Goal: Transaction & Acquisition: Subscribe to service/newsletter

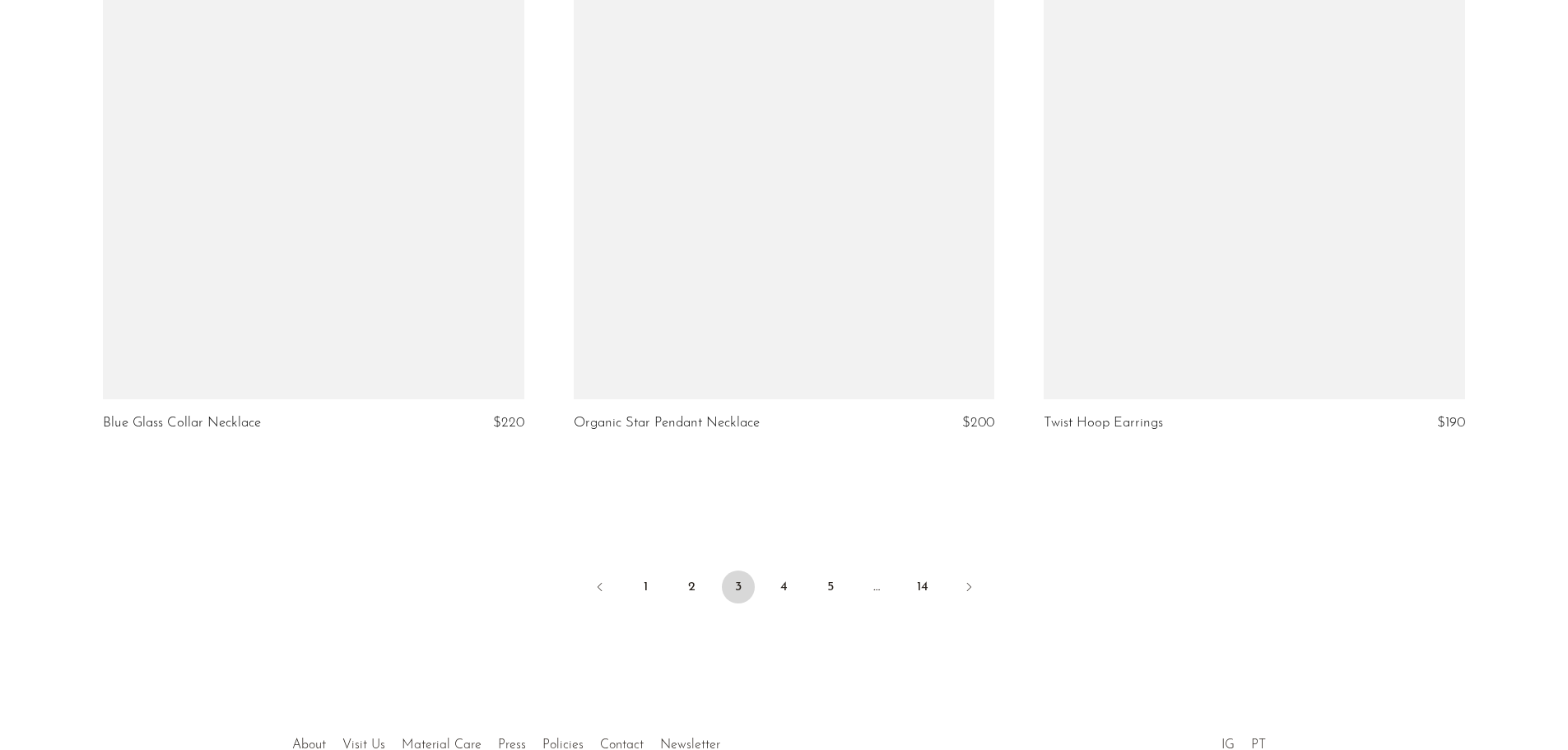
scroll to position [7658, 0]
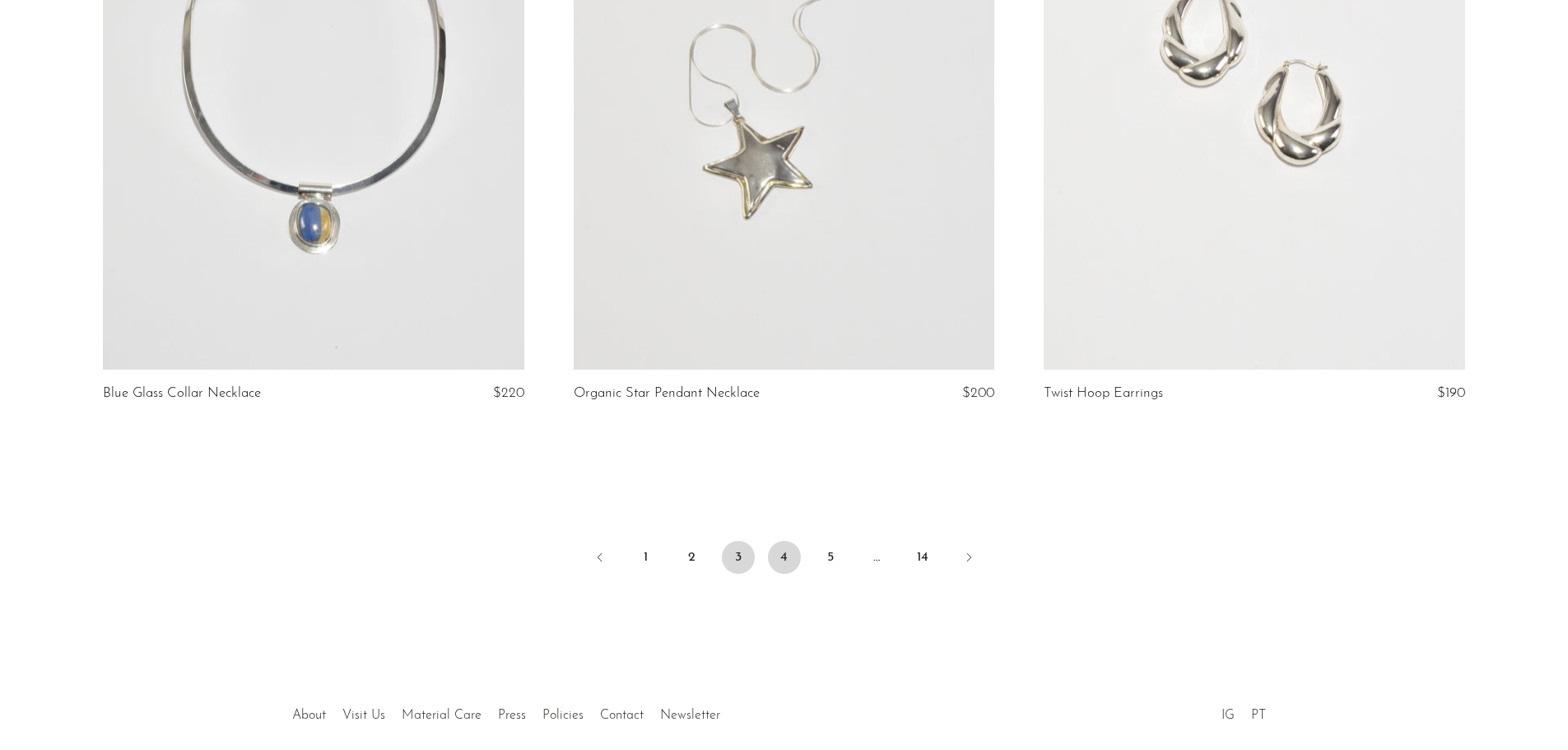
click at [782, 562] on link "4" at bounding box center [784, 557] width 33 height 33
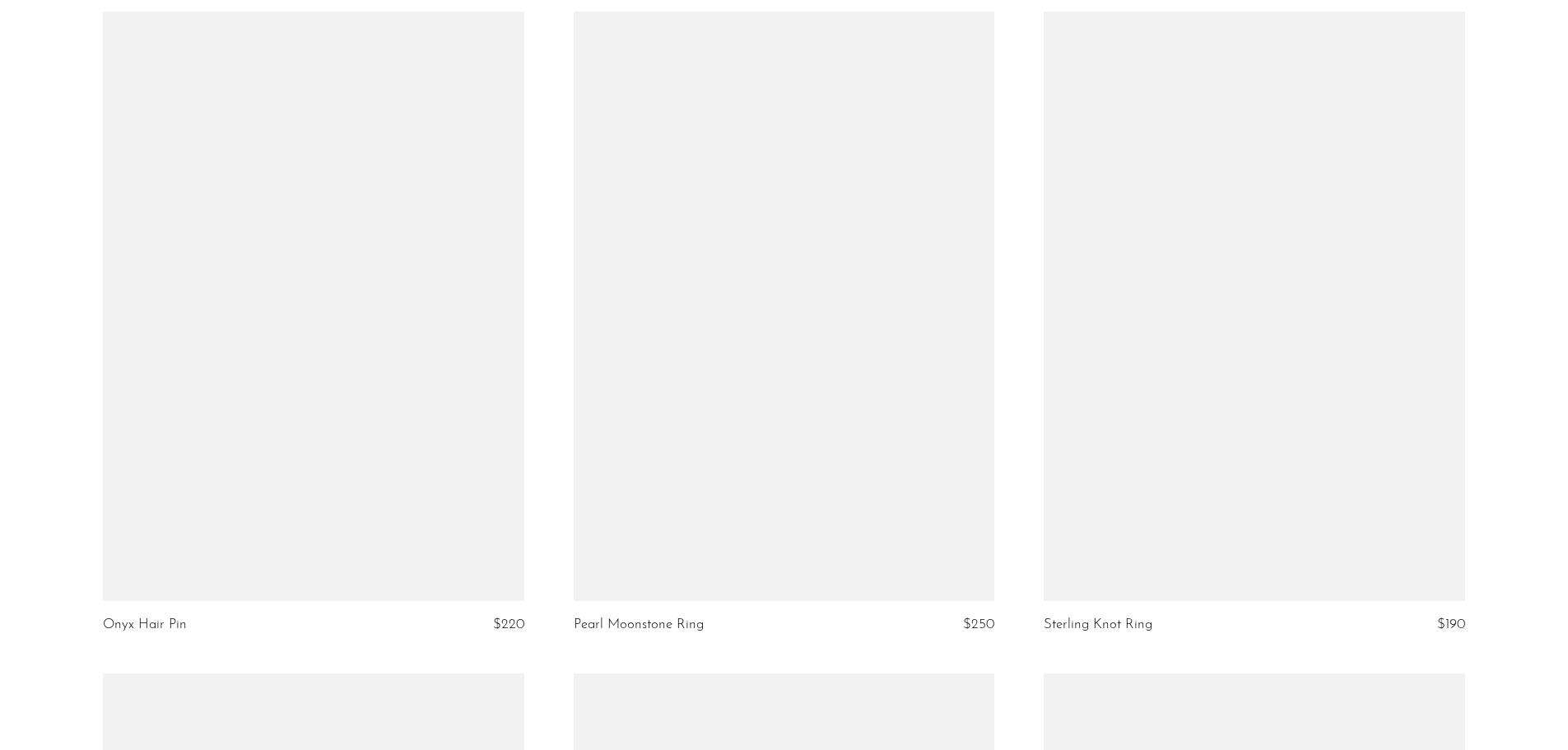
scroll to position [5517, 0]
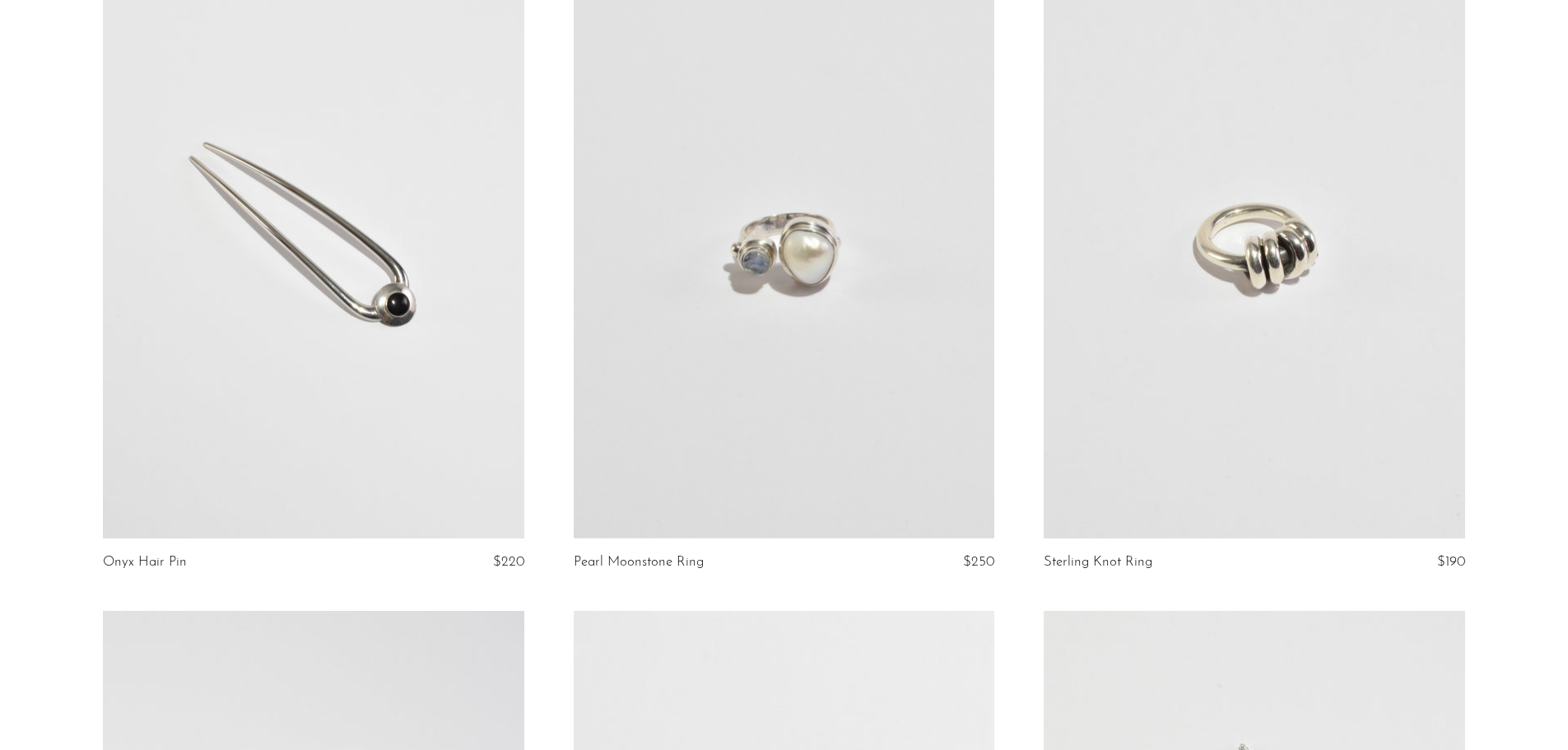
click at [770, 247] on link at bounding box center [784, 244] width 421 height 590
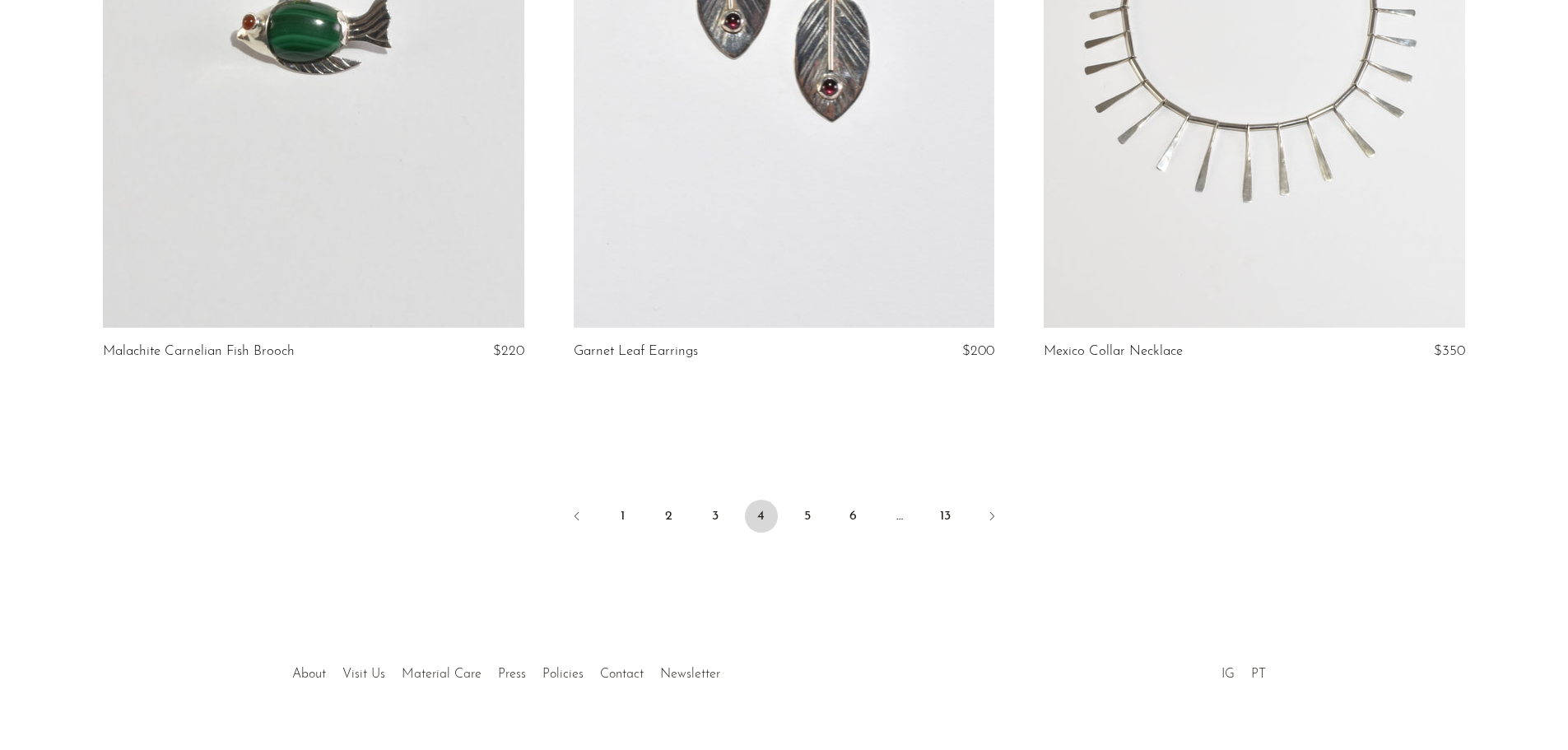
scroll to position [7733, 0]
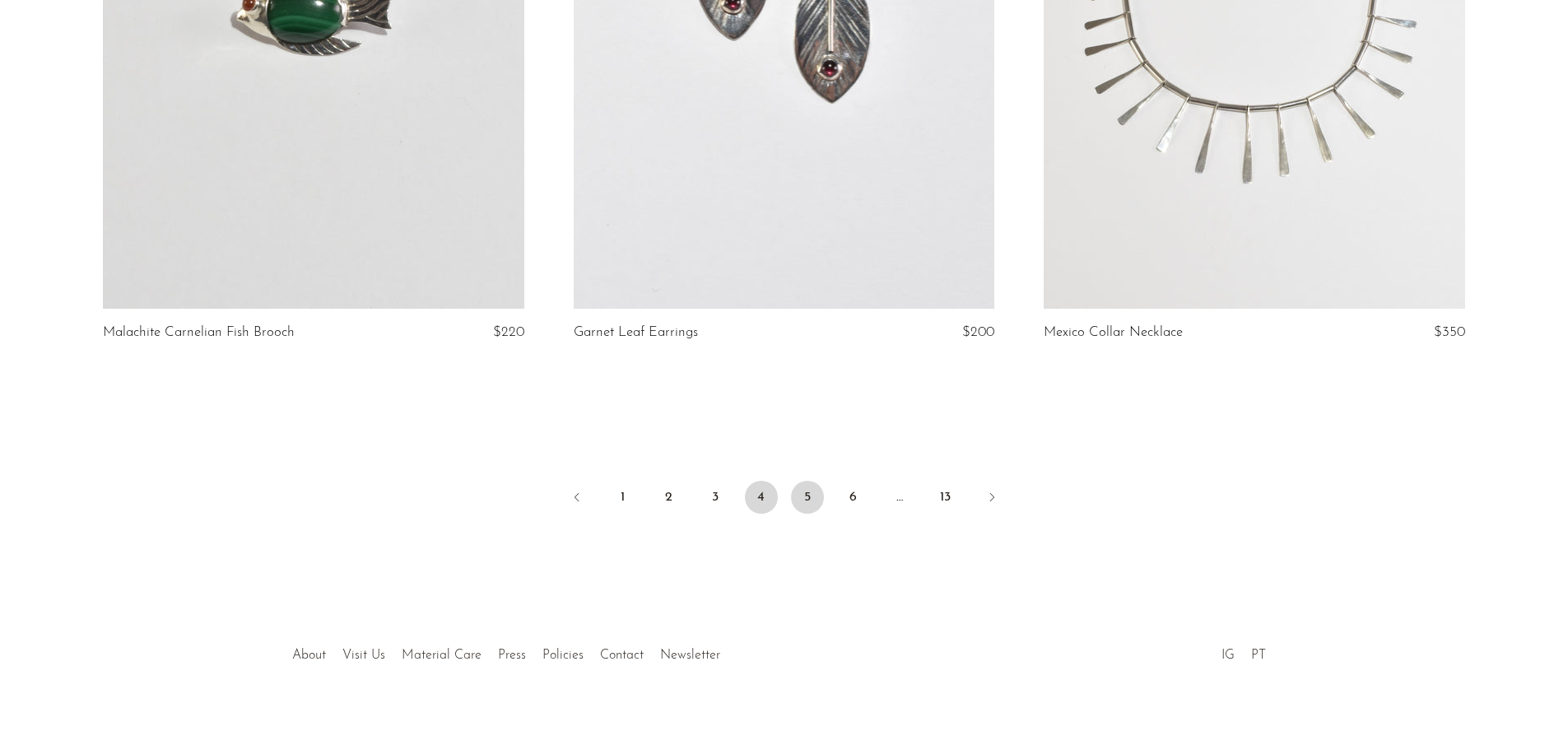
click at [807, 481] on link "5" at bounding box center [807, 496] width 33 height 33
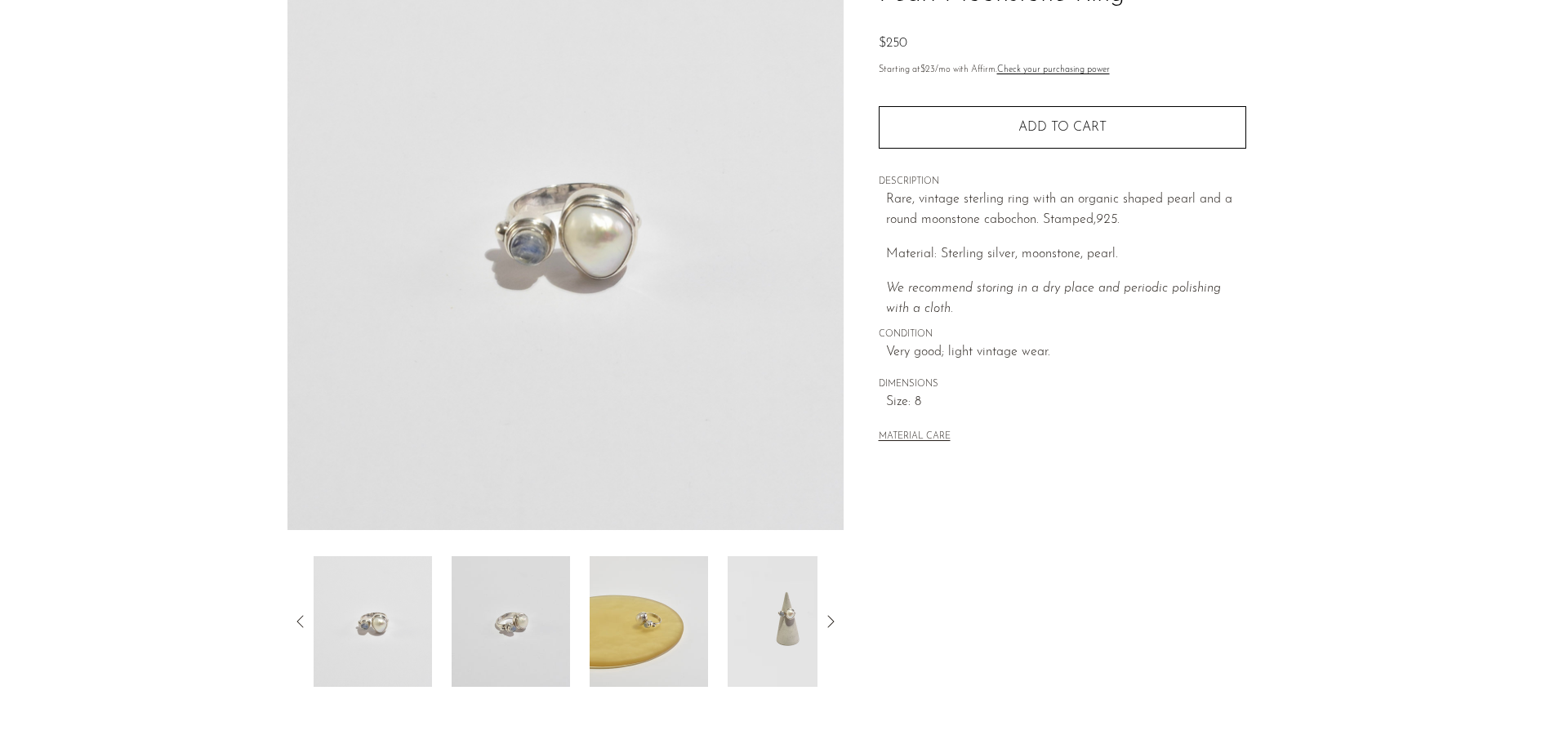
scroll to position [163, 0]
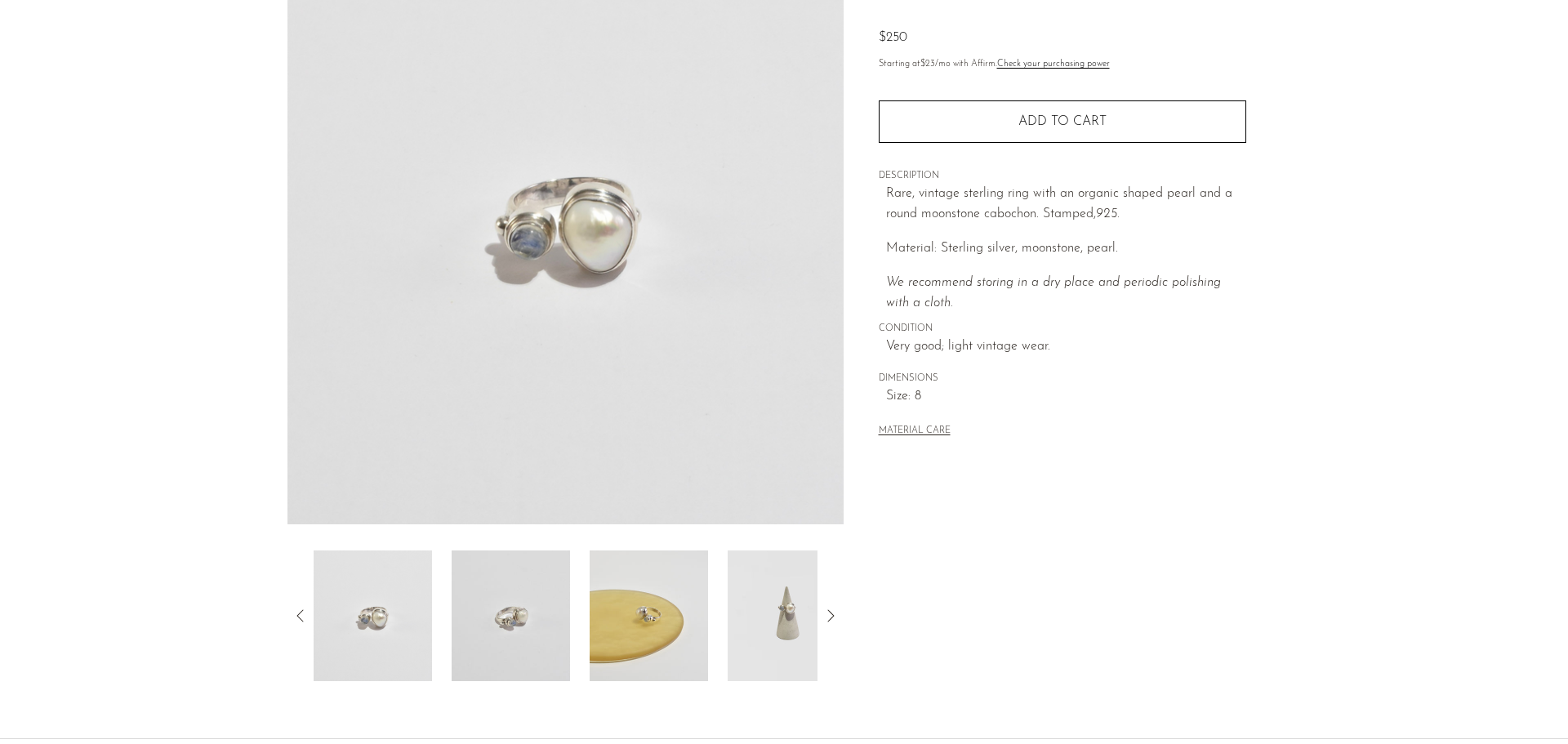
click at [762, 623] on img at bounding box center [787, 616] width 119 height 131
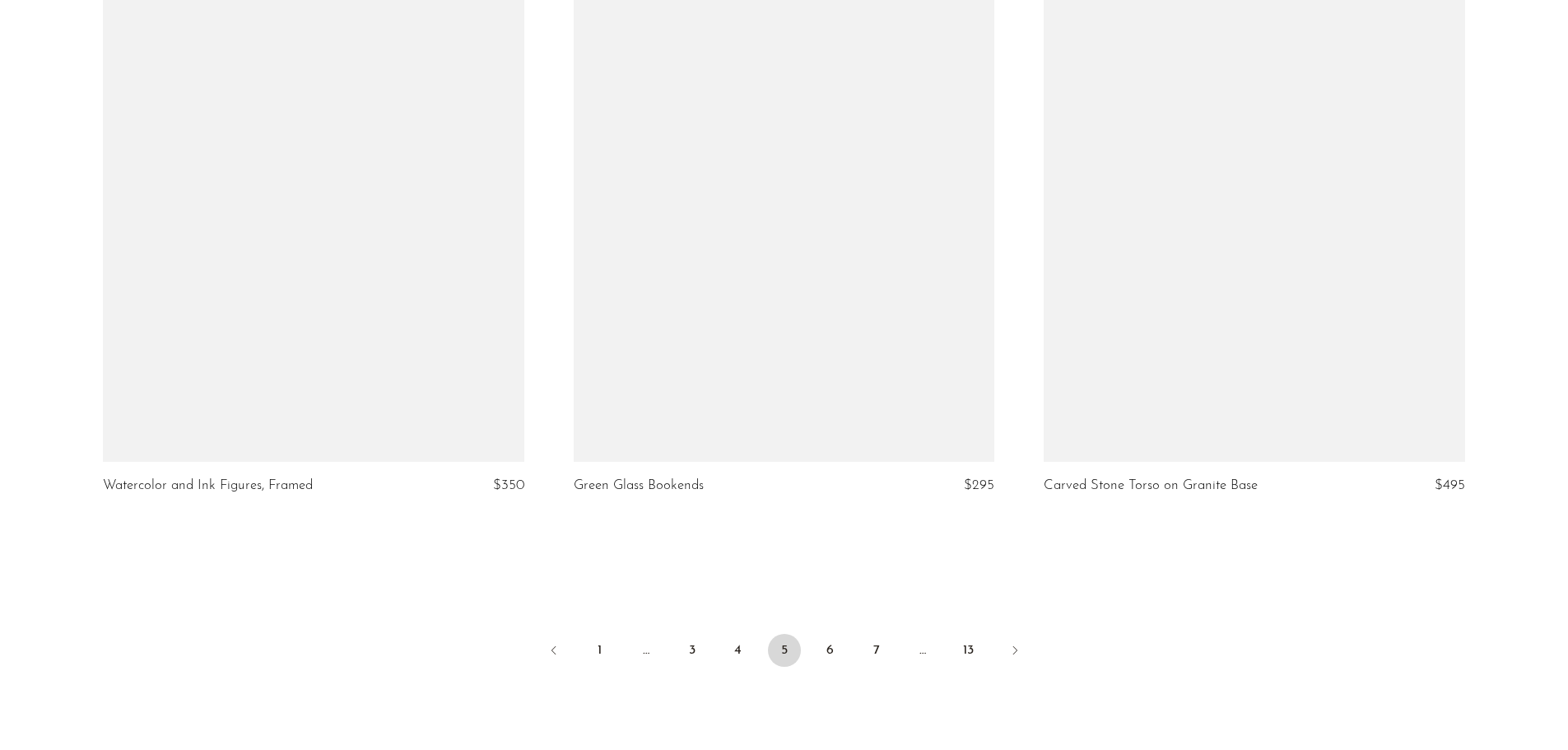
scroll to position [7733, 0]
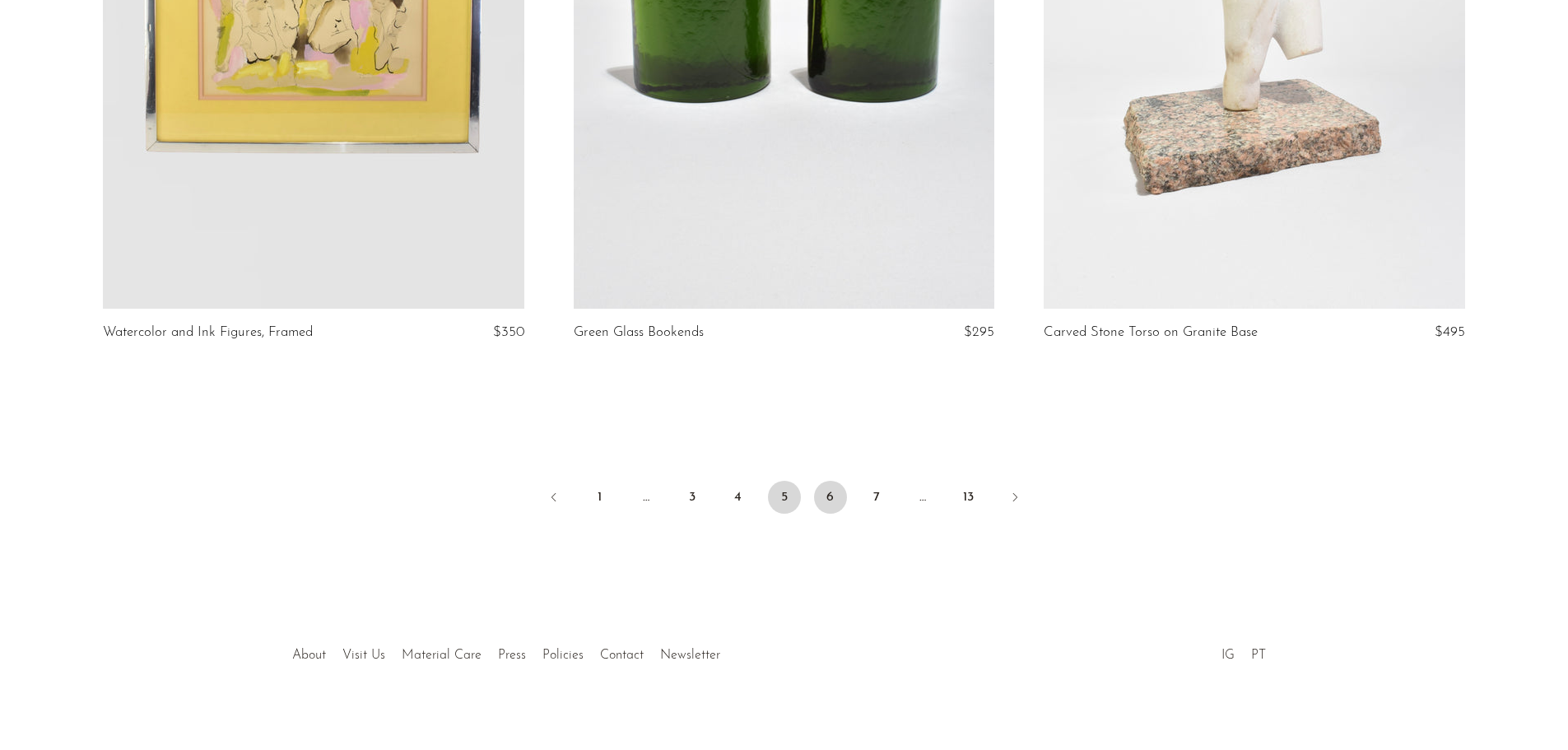
click at [834, 482] on link "6" at bounding box center [830, 496] width 33 height 33
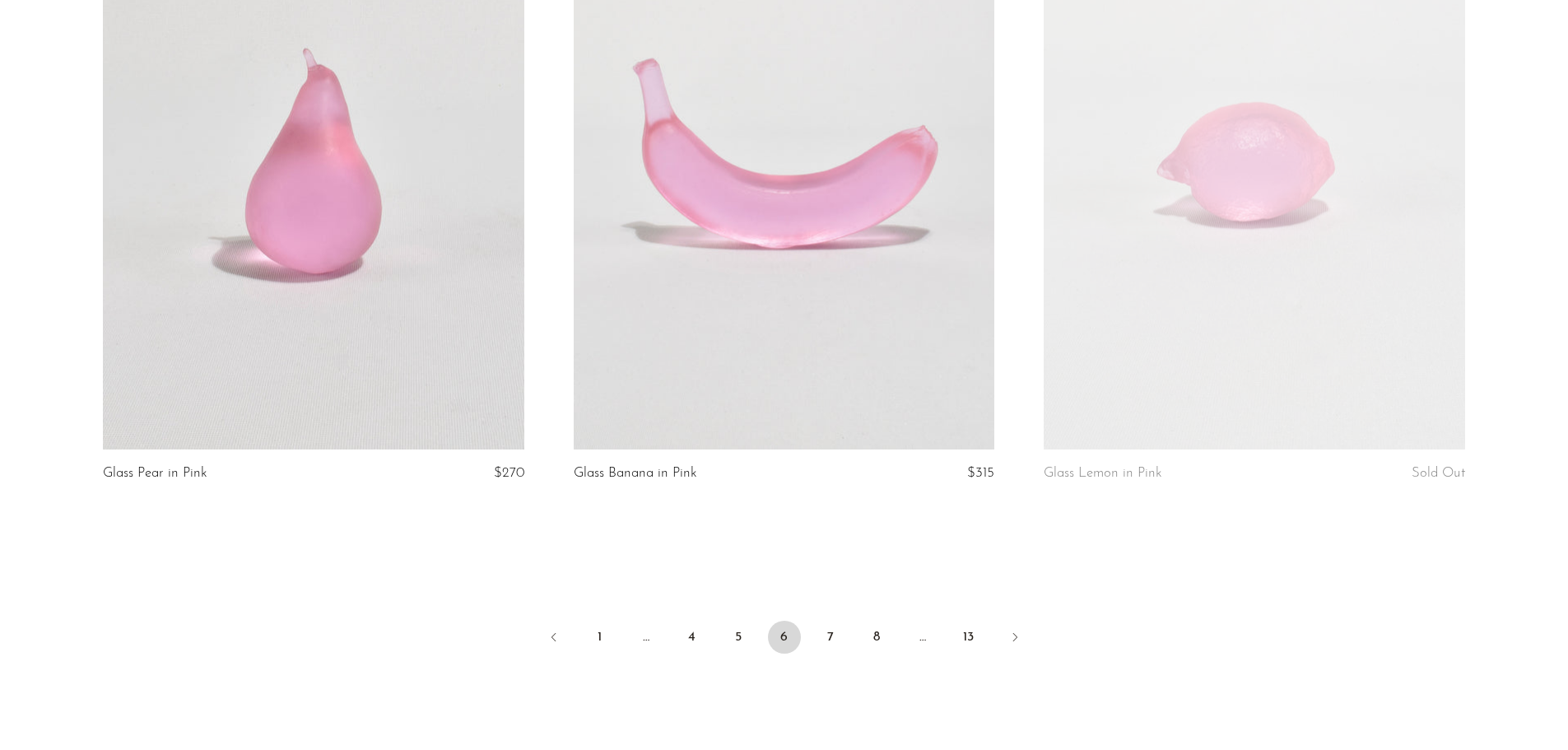
scroll to position [7733, 0]
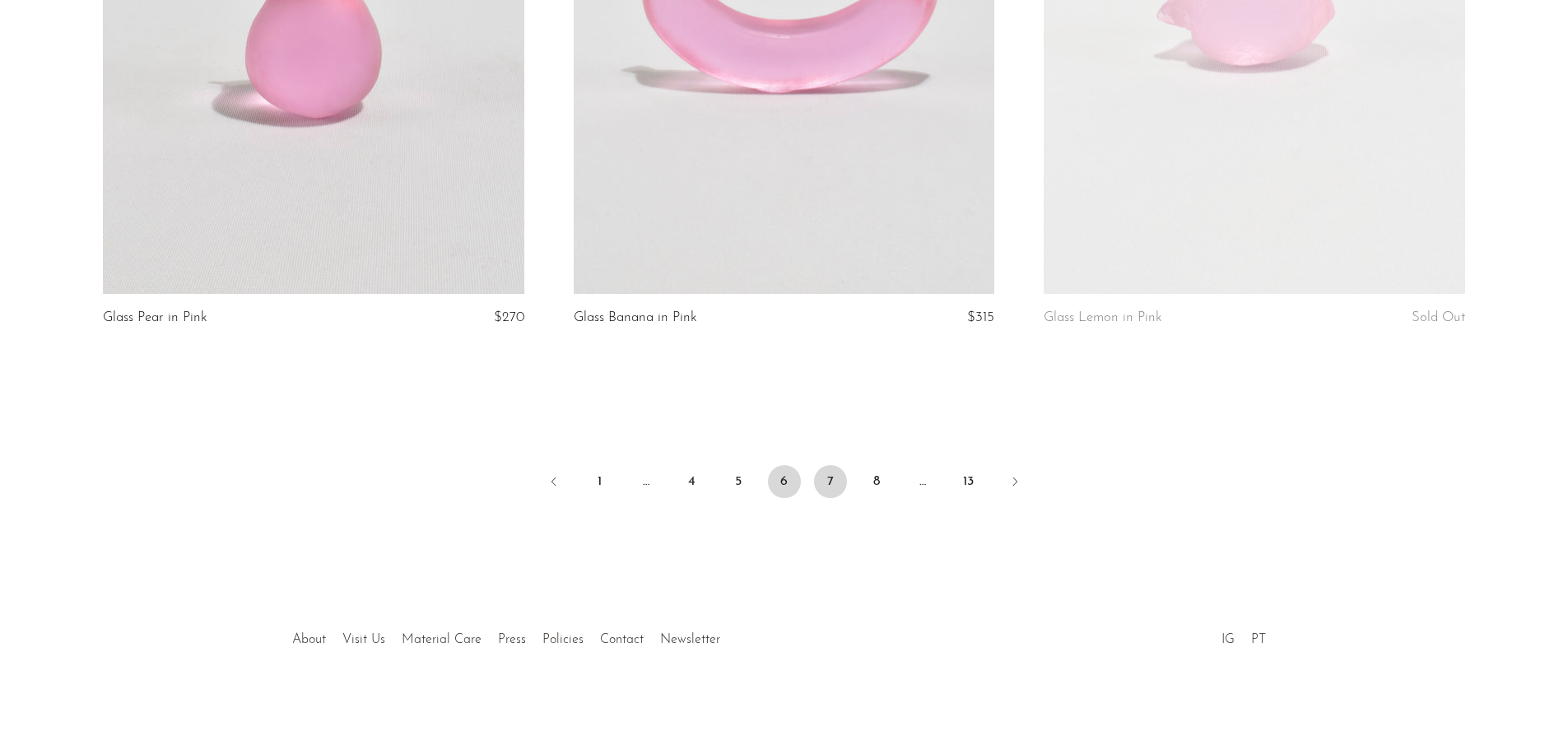
click at [830, 482] on link "7" at bounding box center [830, 481] width 33 height 33
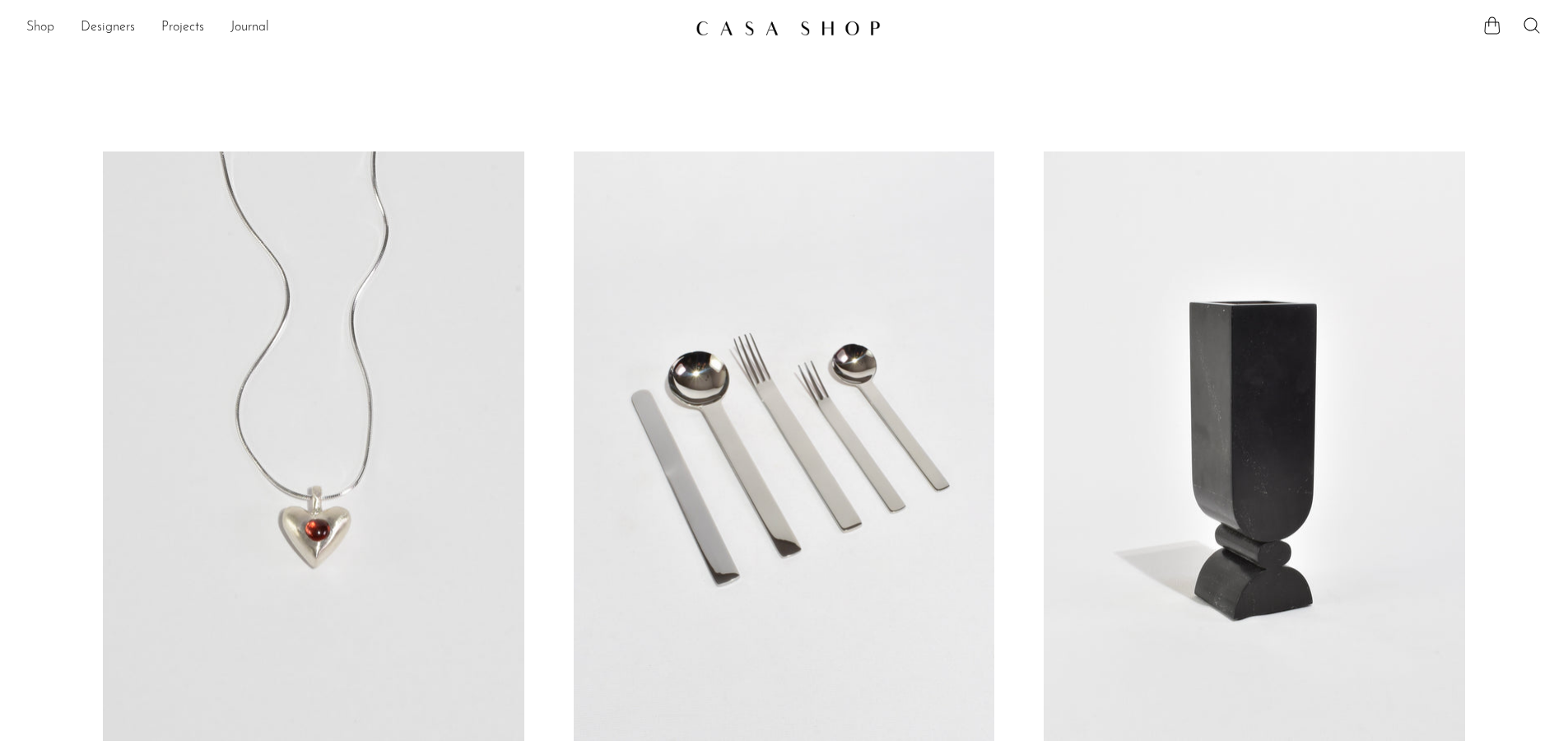
click at [43, 29] on link "Shop" at bounding box center [40, 28] width 28 height 21
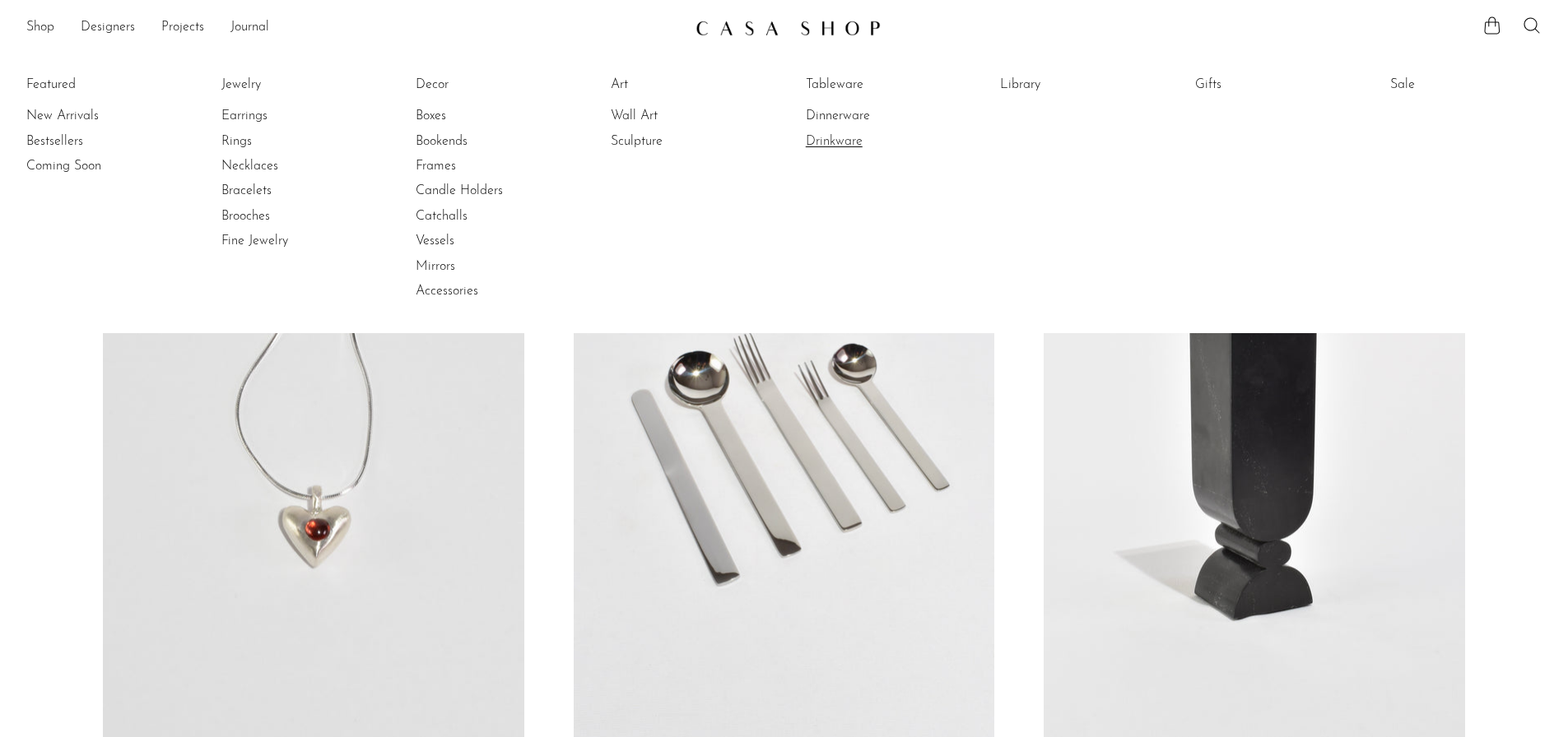
click at [835, 141] on link "Drinkware" at bounding box center [868, 142] width 123 height 18
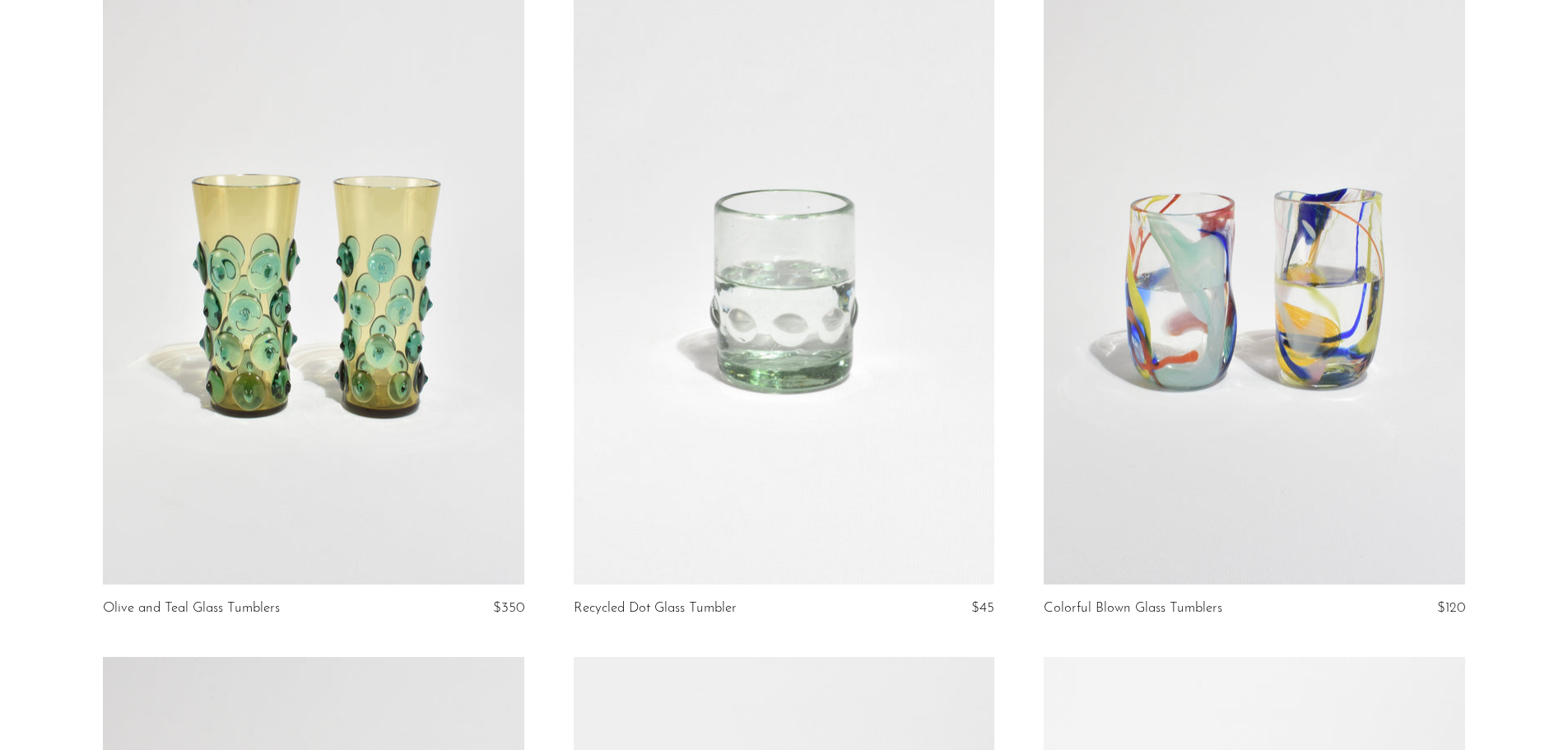
scroll to position [123, 0]
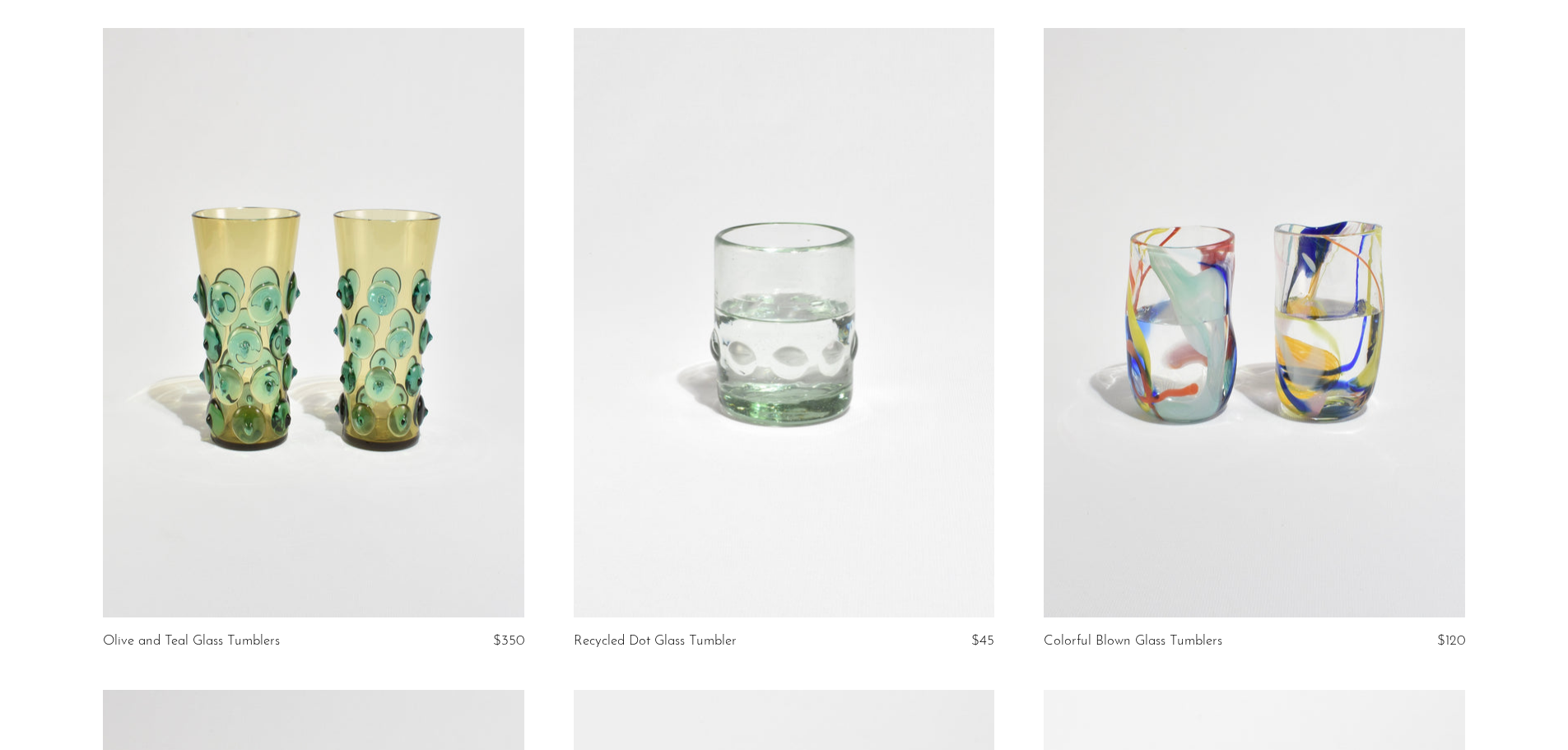
click at [385, 401] on link at bounding box center [313, 323] width 421 height 590
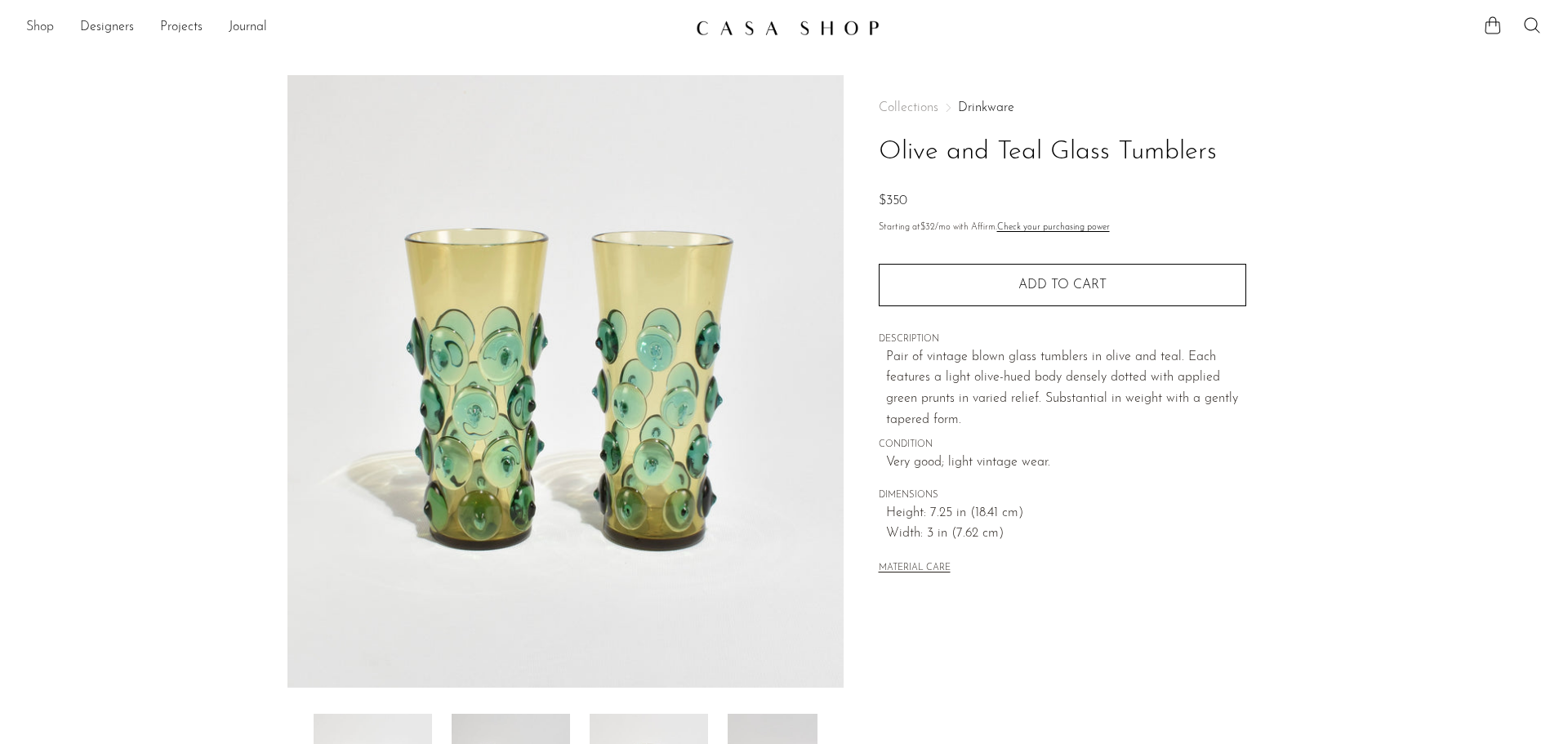
click at [38, 25] on link "Shop" at bounding box center [40, 28] width 28 height 21
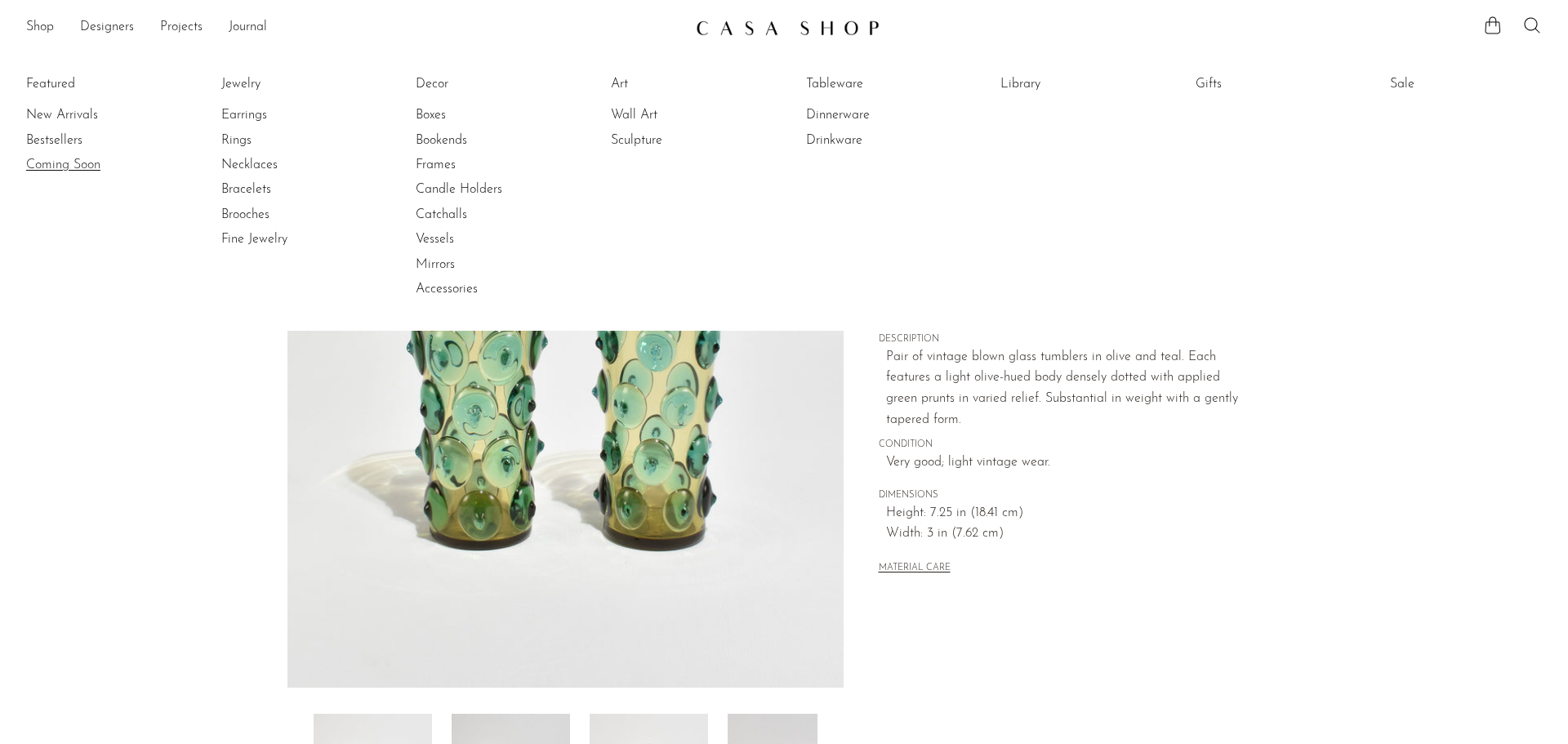
click at [74, 165] on link "Coming Soon" at bounding box center [87, 165] width 122 height 18
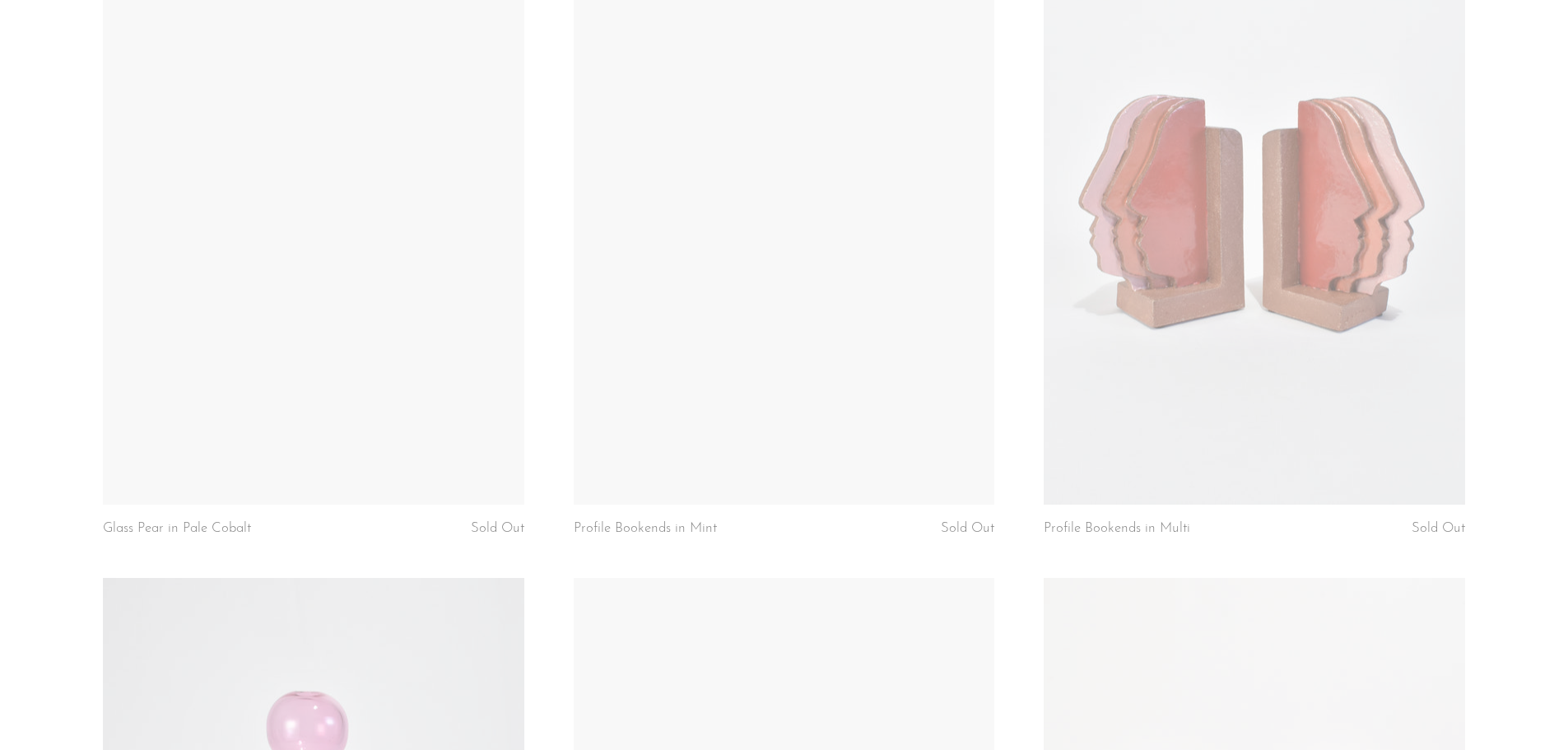
scroll to position [2141, 0]
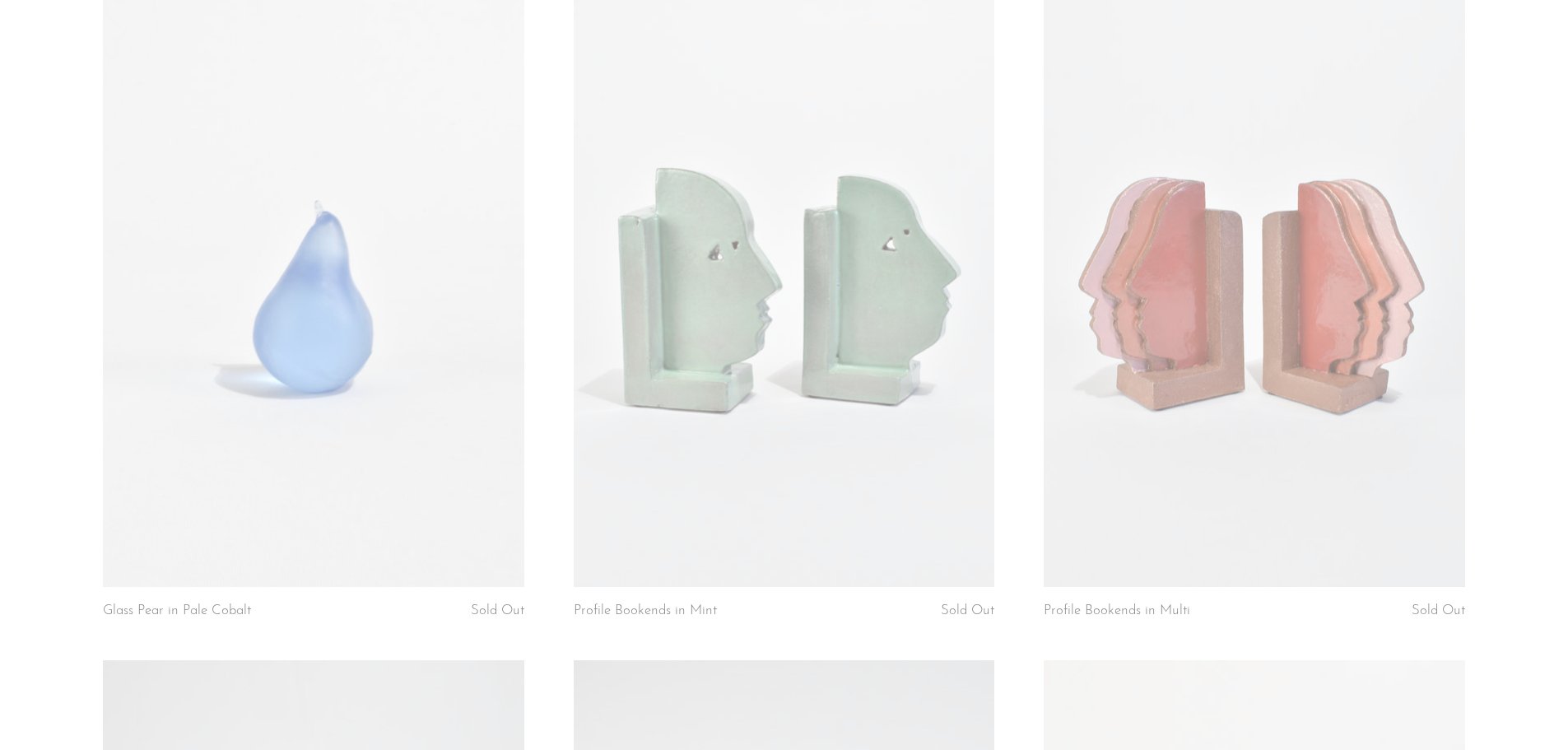
click at [304, 337] on link at bounding box center [313, 292] width 421 height 590
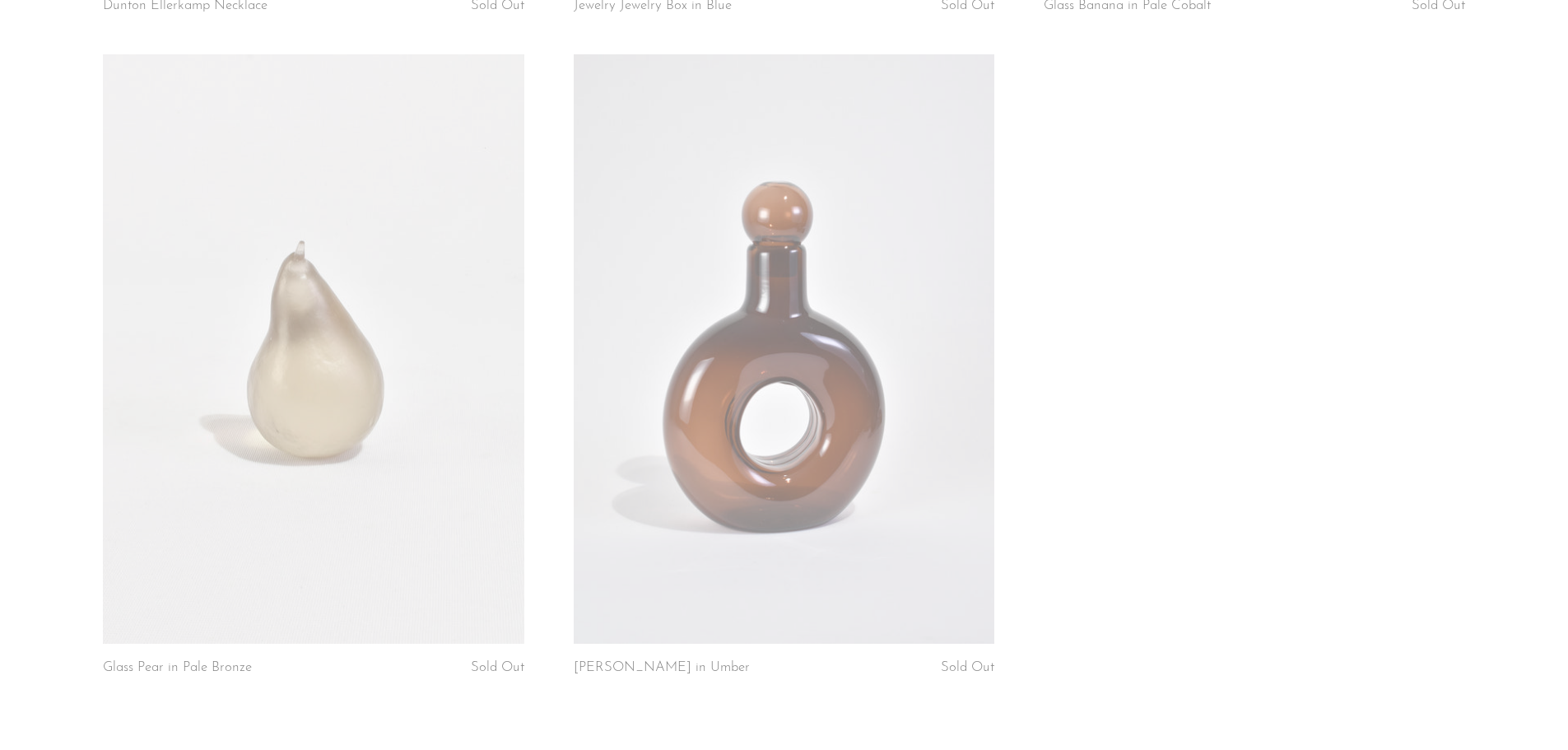
scroll to position [6280, 0]
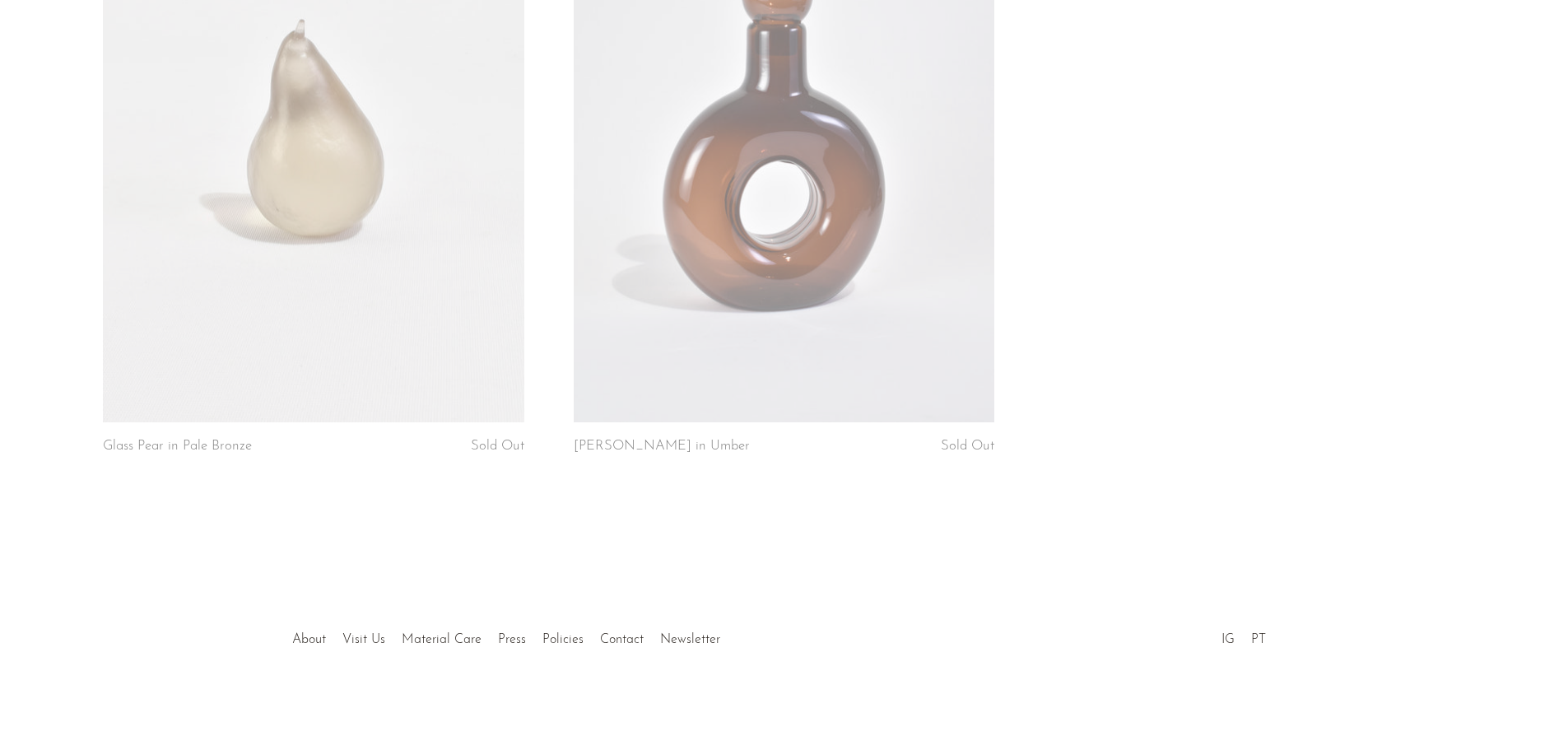
click at [310, 216] on link at bounding box center [313, 128] width 421 height 590
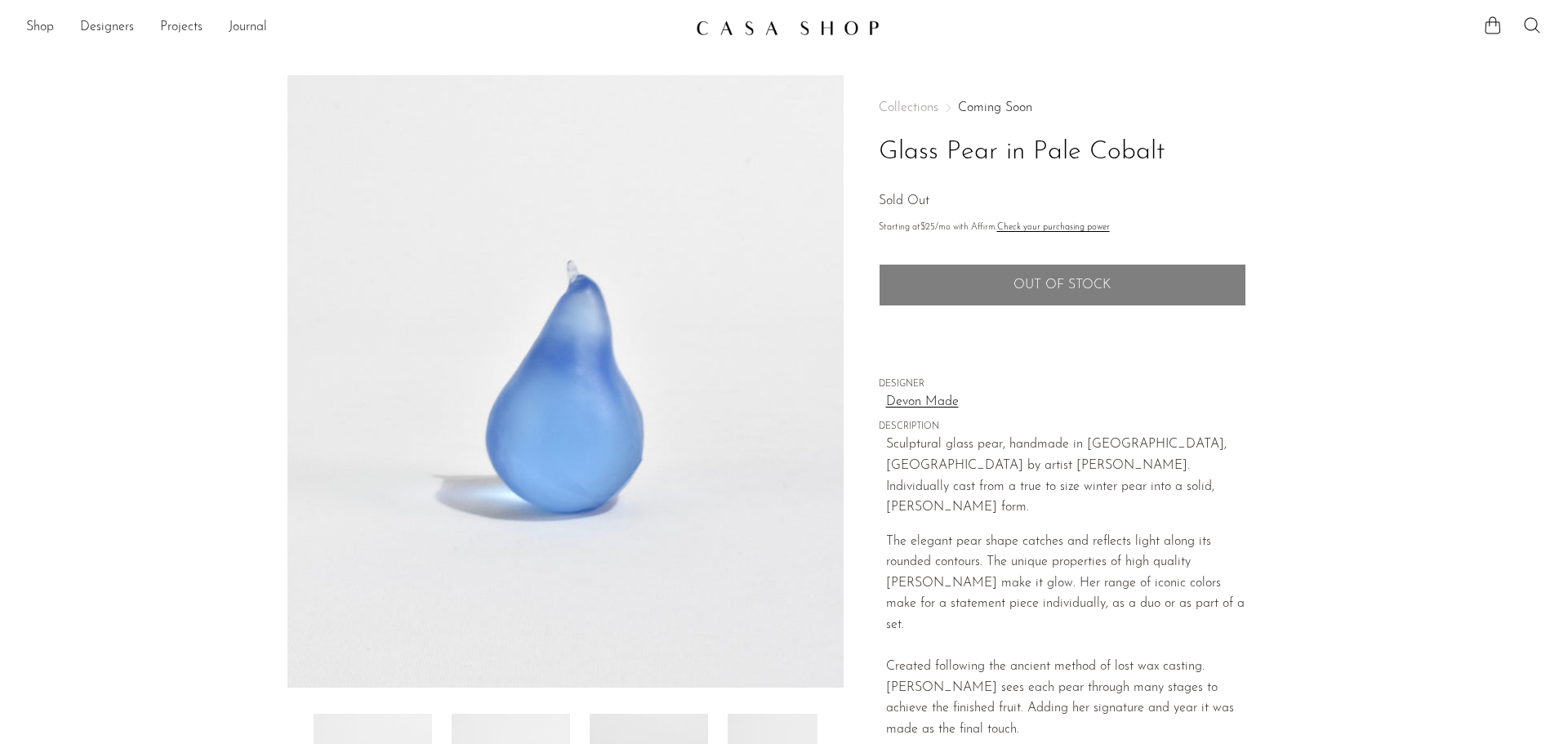
click at [983, 335] on button "JOIN THE WAITLIST" at bounding box center [1062, 330] width 368 height 41
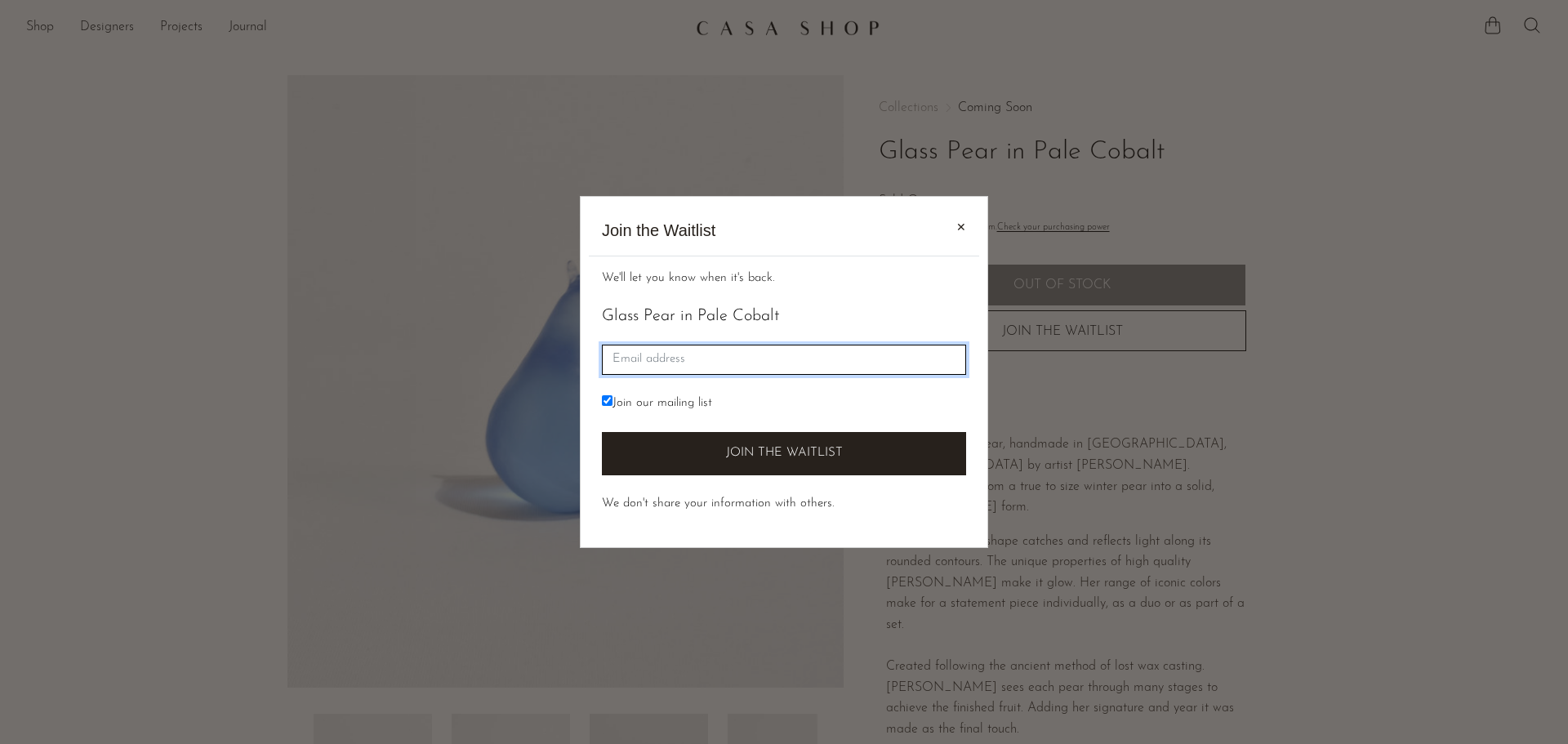
click at [785, 349] on input "Email" at bounding box center [783, 360] width 364 height 31
click at [638, 355] on input "Email" at bounding box center [783, 360] width 364 height 31
type input "blkwalsh@sbcglobal.net"
click at [602, 402] on input "Join our mailing list" at bounding box center [607, 401] width 10 height 10
checkbox input "false"
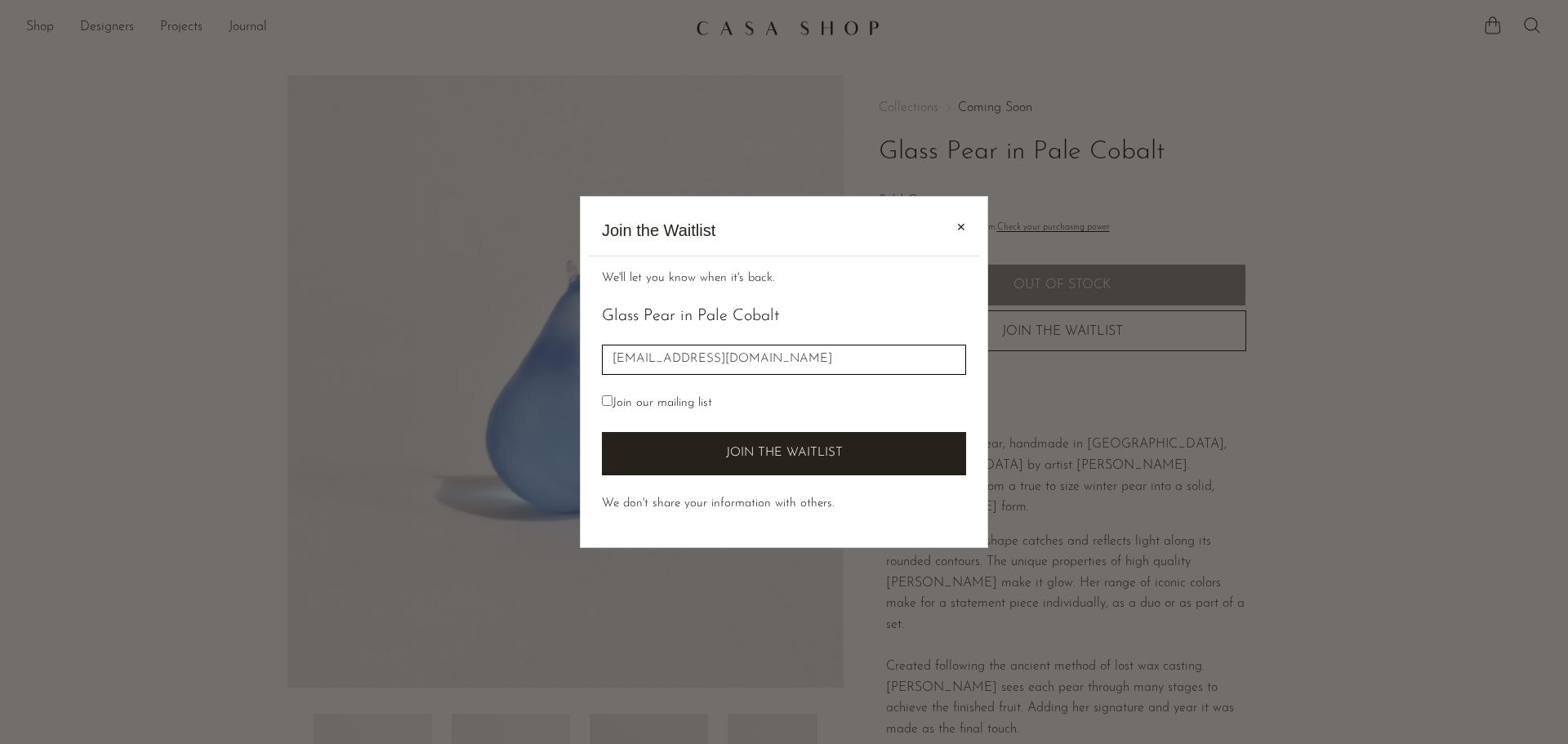
click at [630, 458] on button "Join the Waitlist" at bounding box center [783, 454] width 364 height 44
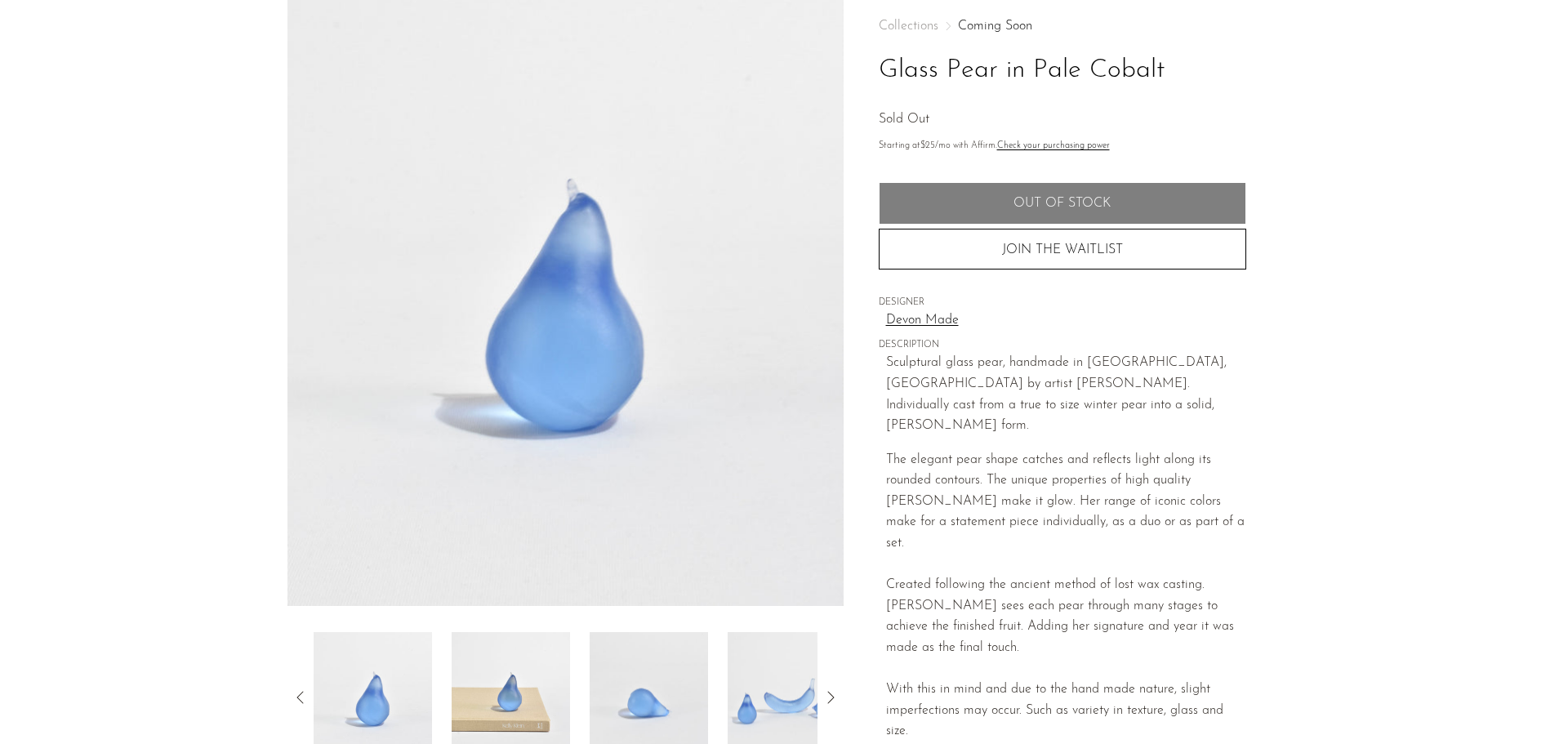
scroll to position [163, 0]
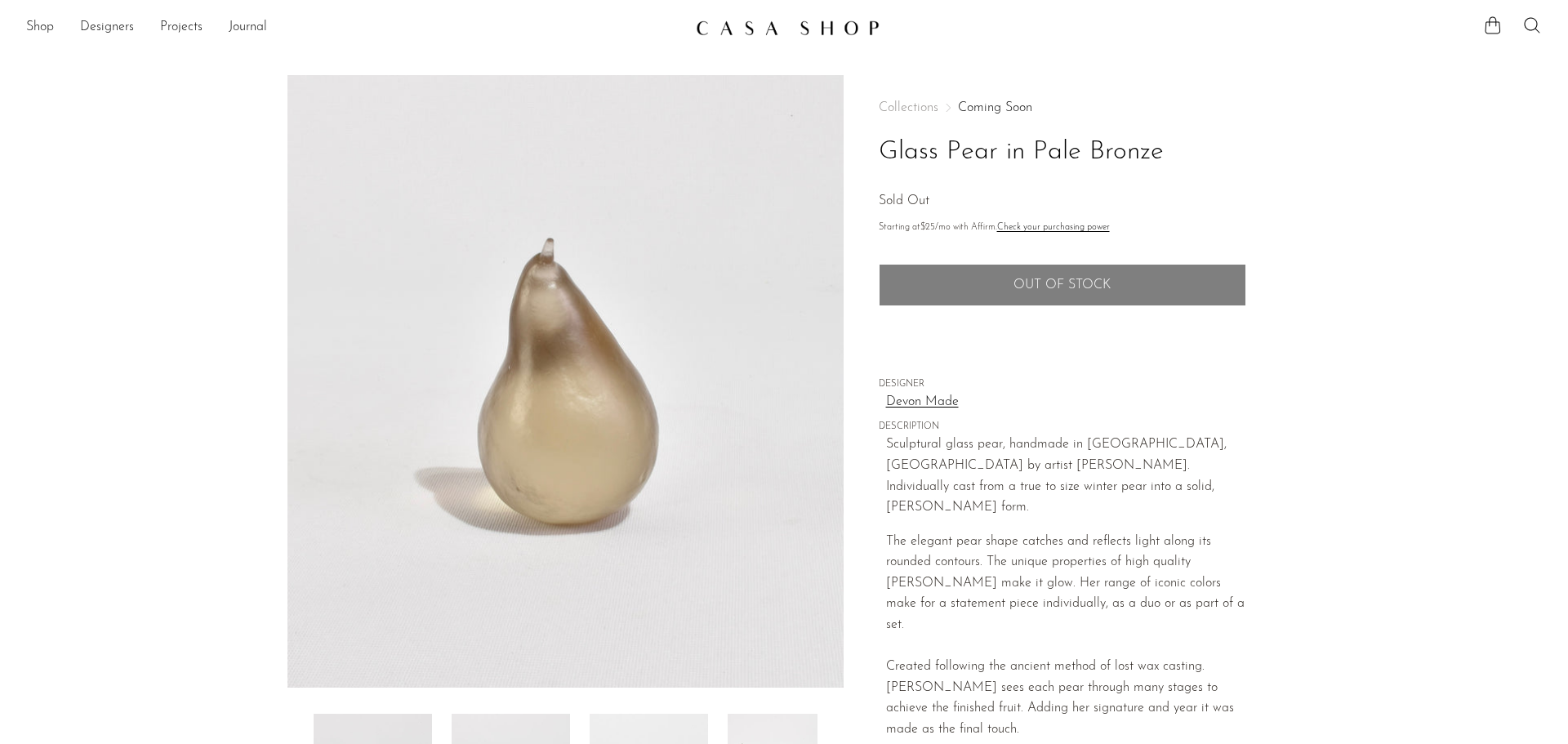
click at [1021, 328] on button "JOIN THE WAITLIST" at bounding box center [1062, 330] width 368 height 41
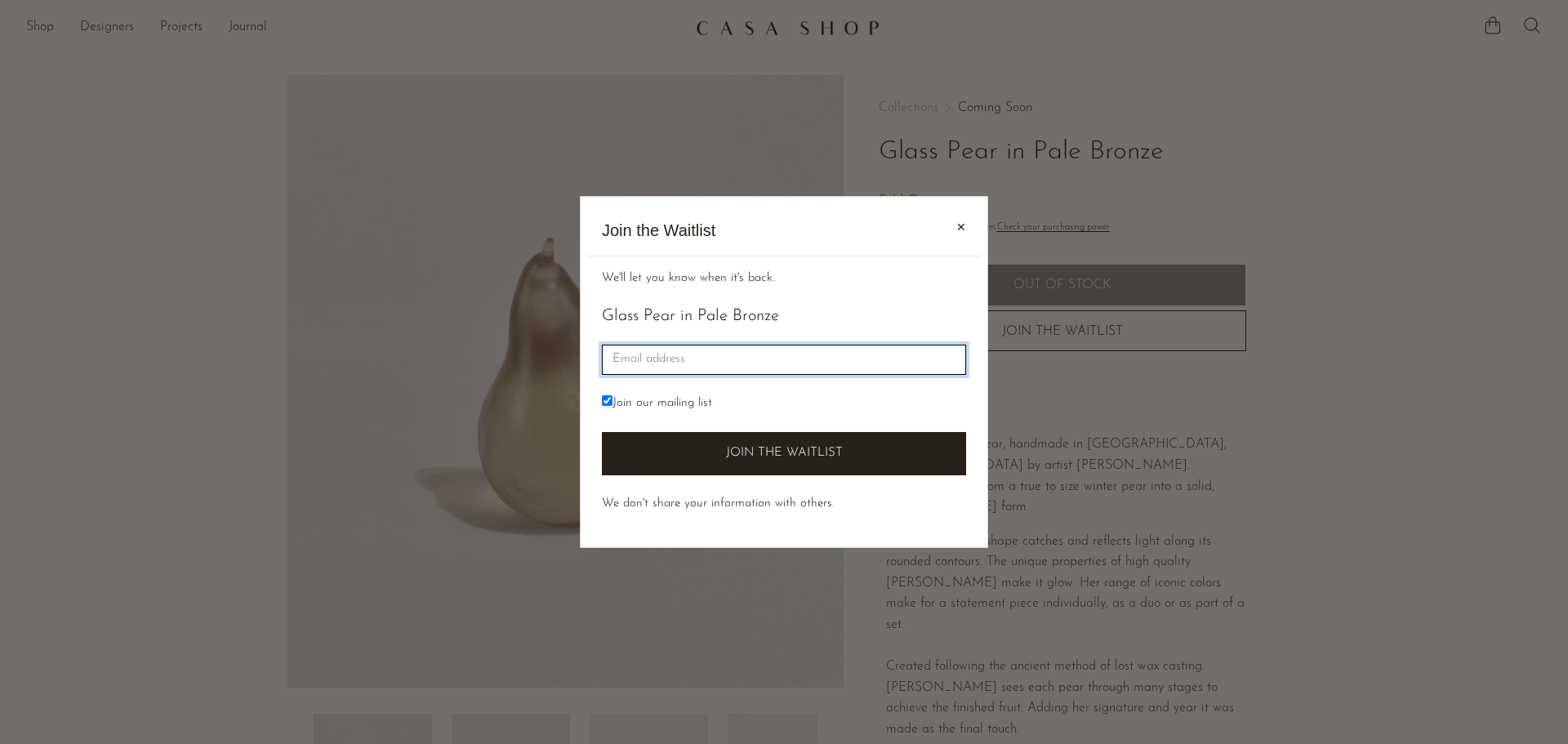
click at [643, 359] on input "Email" at bounding box center [783, 360] width 364 height 31
type input "blkwalsh@sbcglobal.net"
click at [602, 399] on input "Join our mailing list" at bounding box center [607, 401] width 10 height 10
checkbox input "false"
click at [704, 461] on button "Join the Waitlist" at bounding box center [783, 454] width 364 height 44
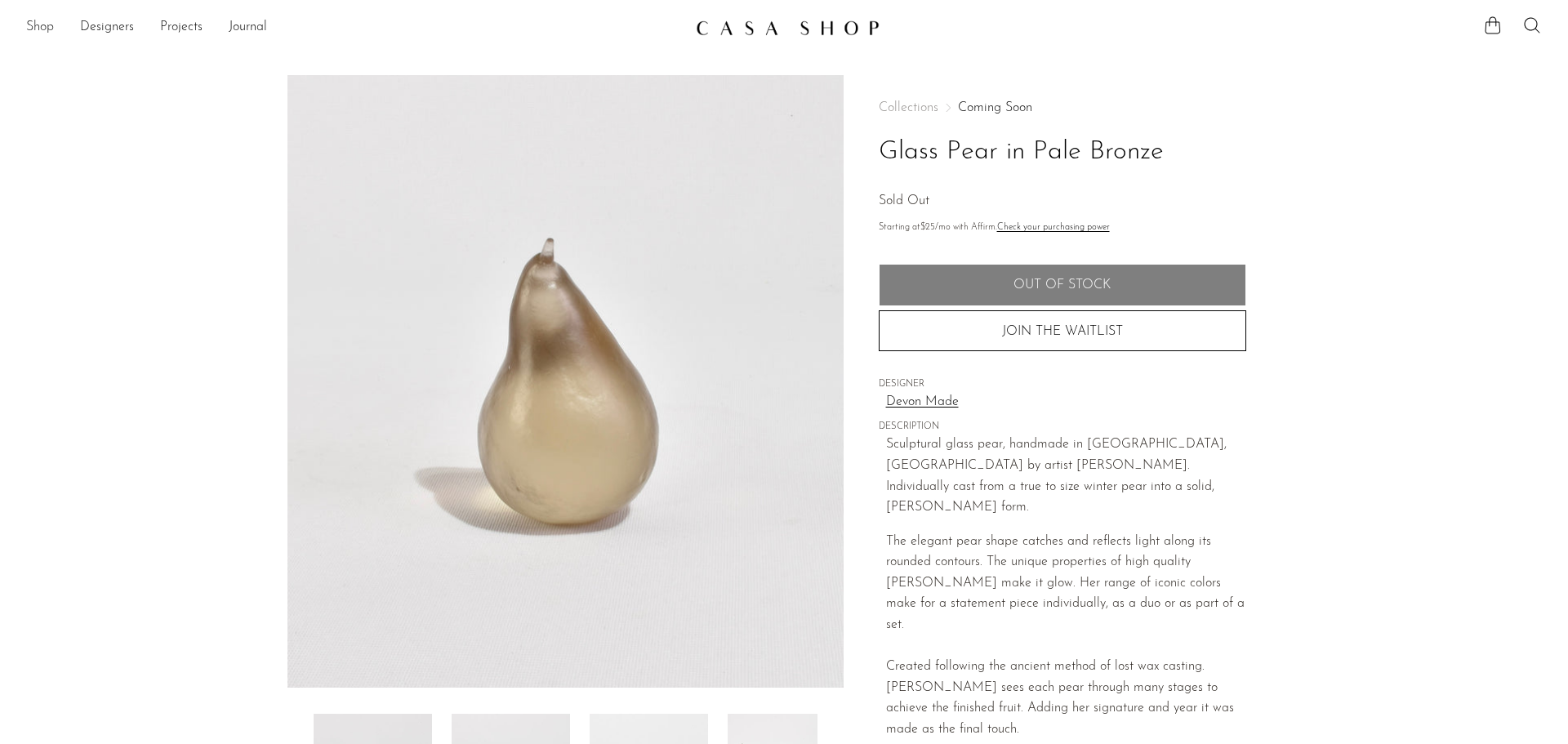
click at [39, 28] on link "Shop" at bounding box center [40, 28] width 28 height 21
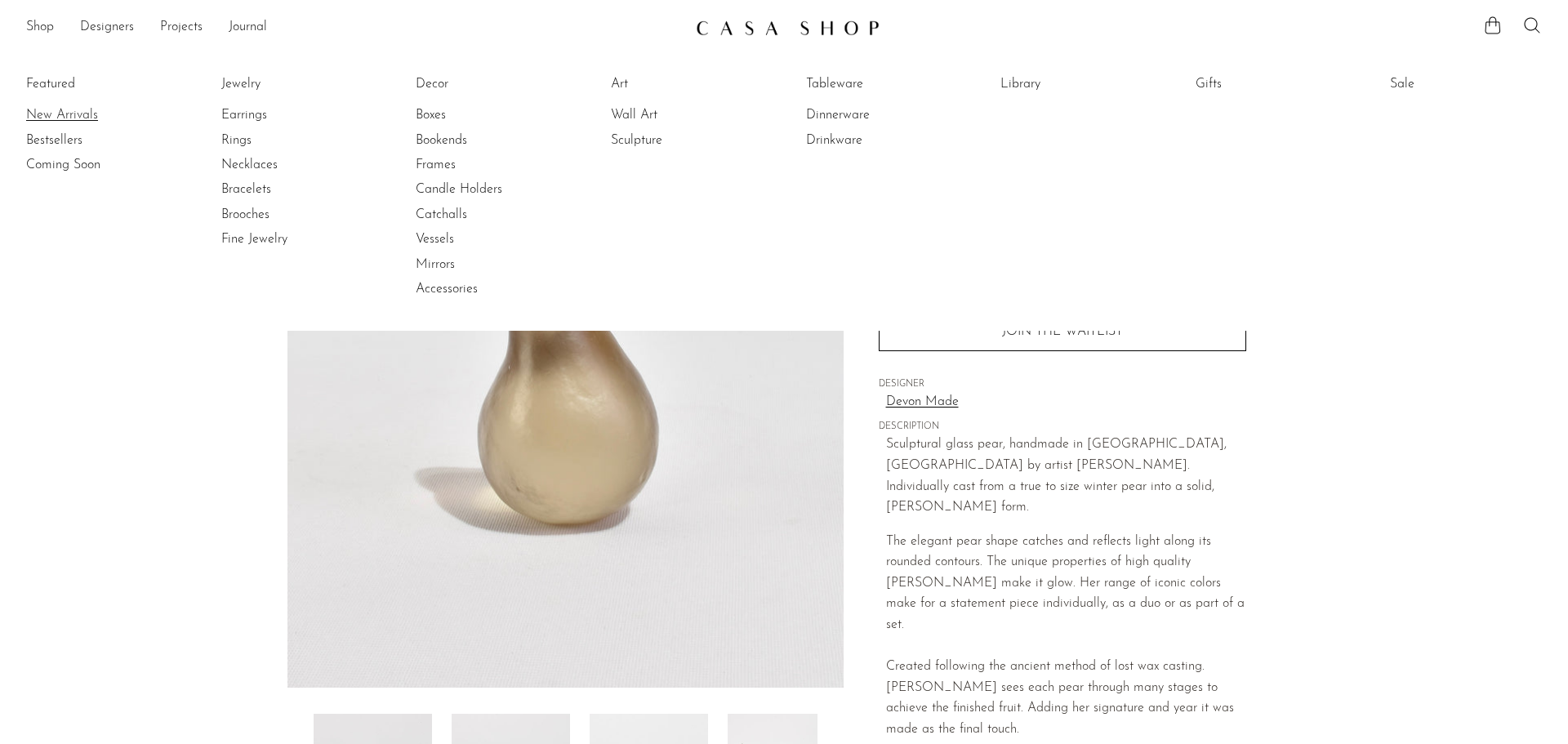
click at [43, 114] on link "New Arrivals" at bounding box center [87, 115] width 122 height 18
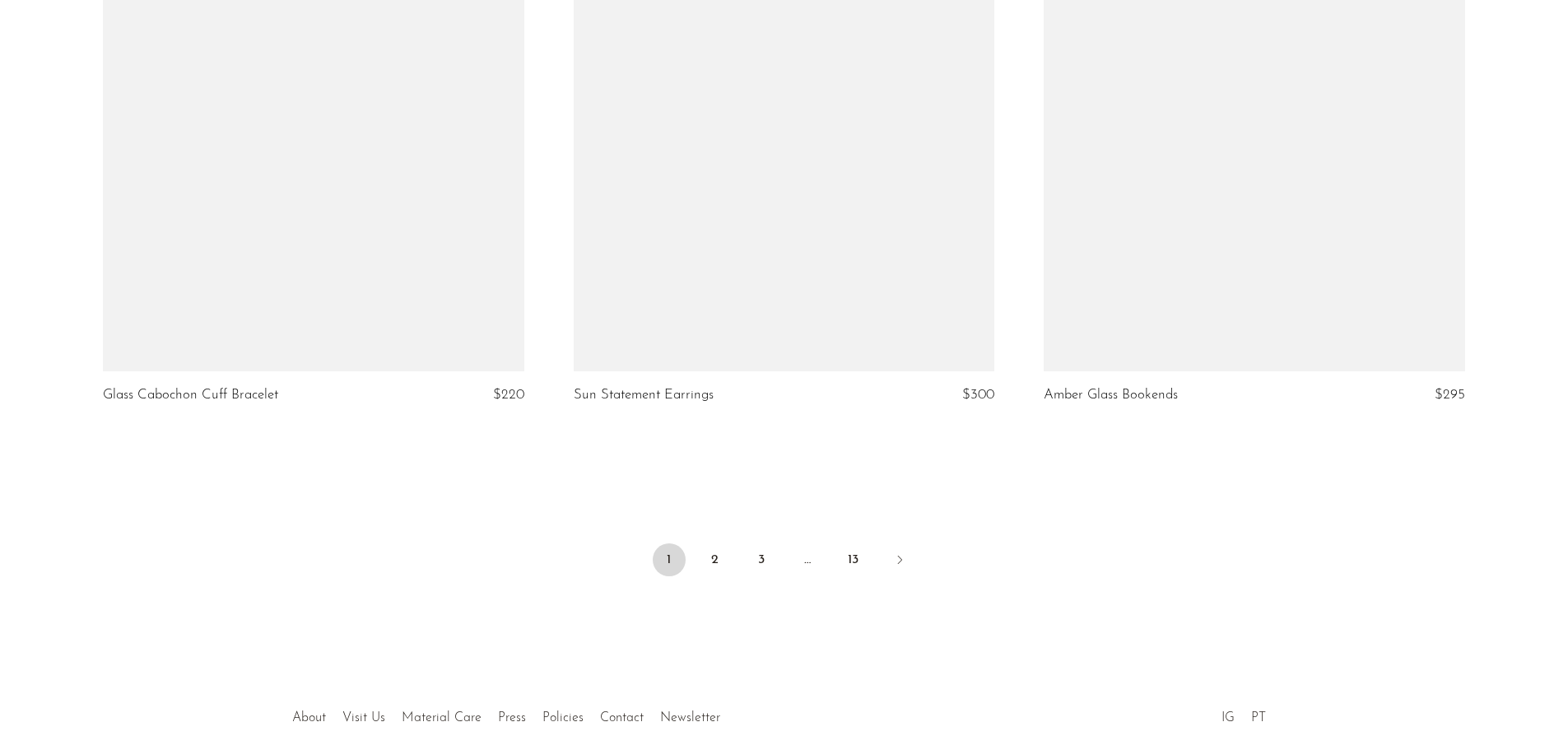
scroll to position [7733, 0]
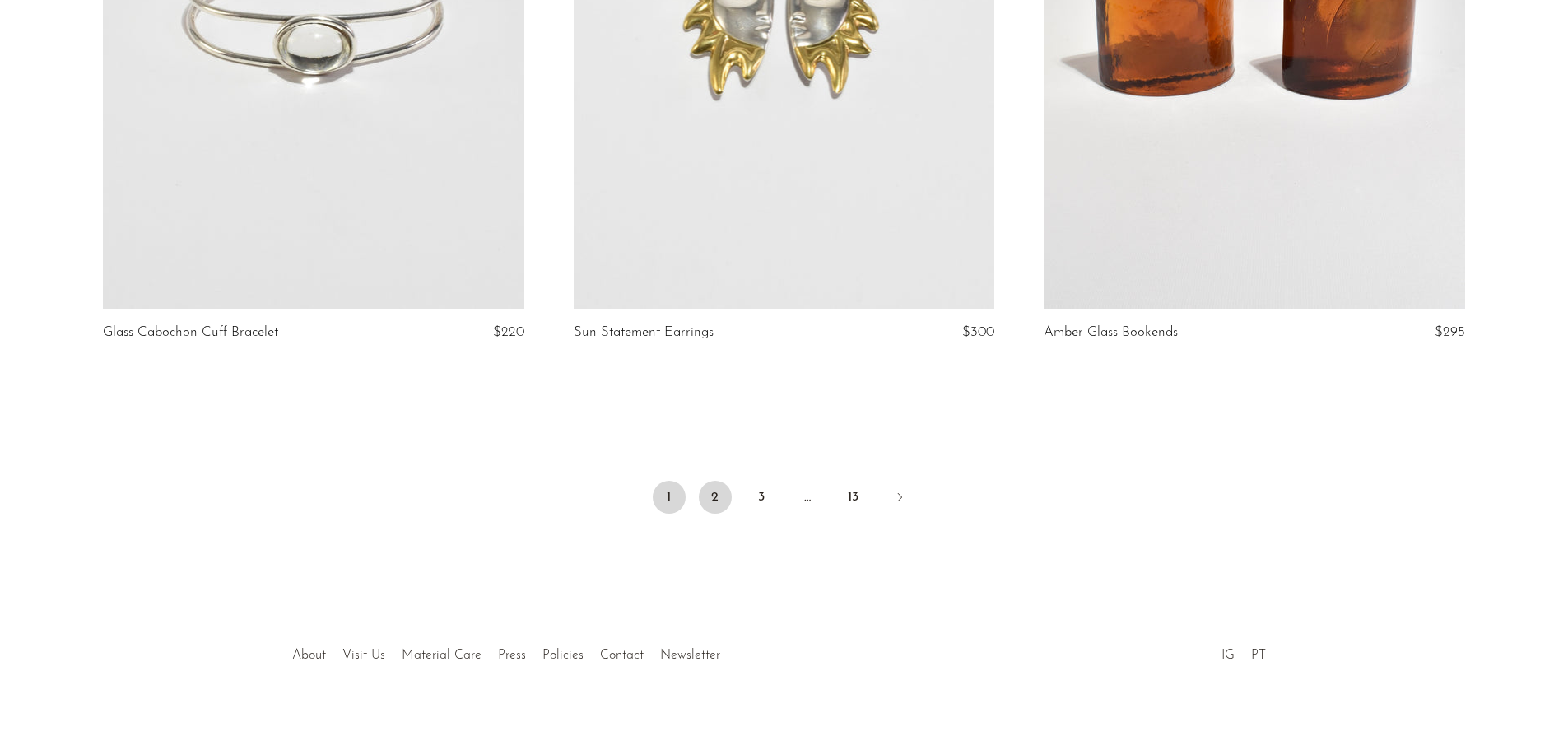
click at [707, 481] on link "2" at bounding box center [714, 496] width 33 height 33
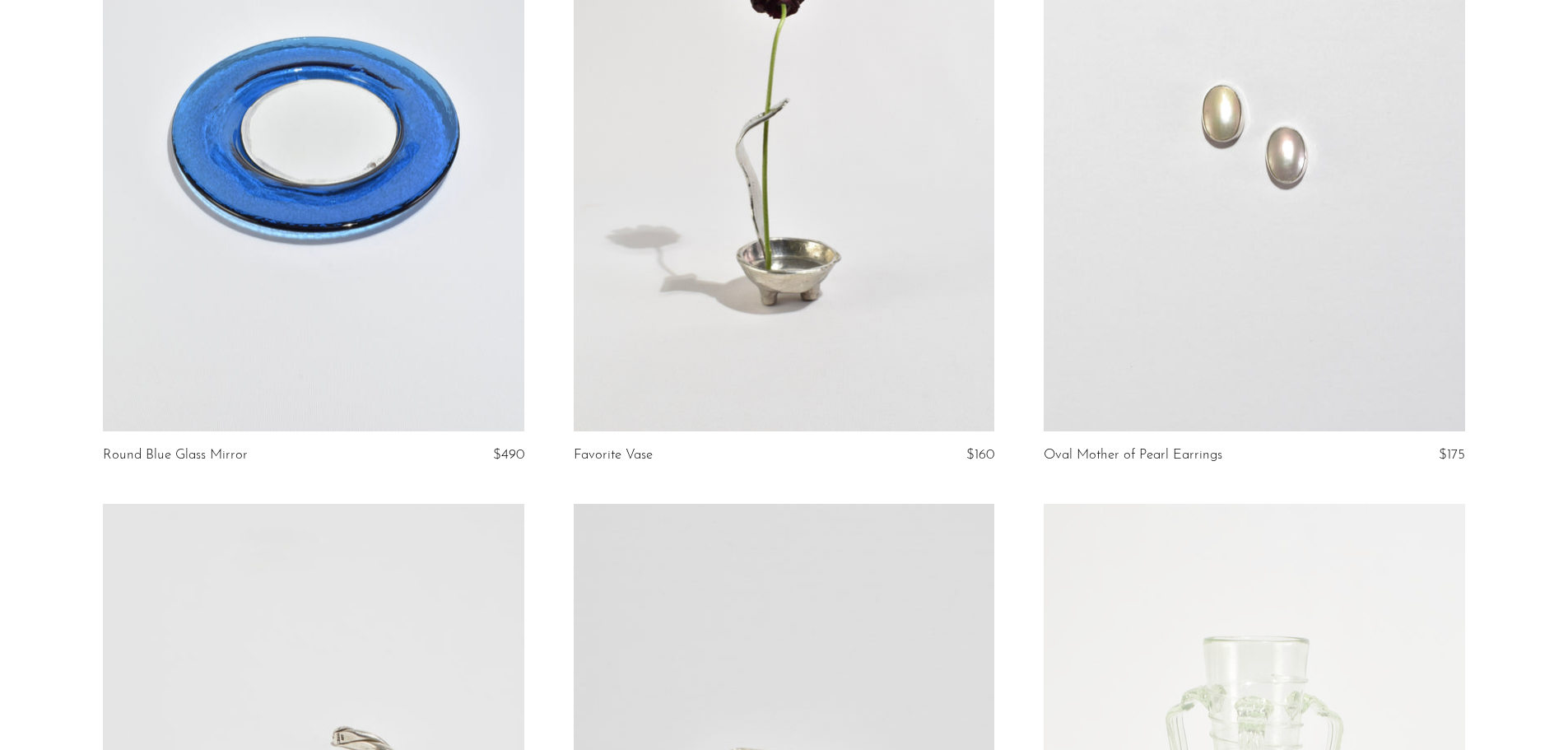
scroll to position [3211, 0]
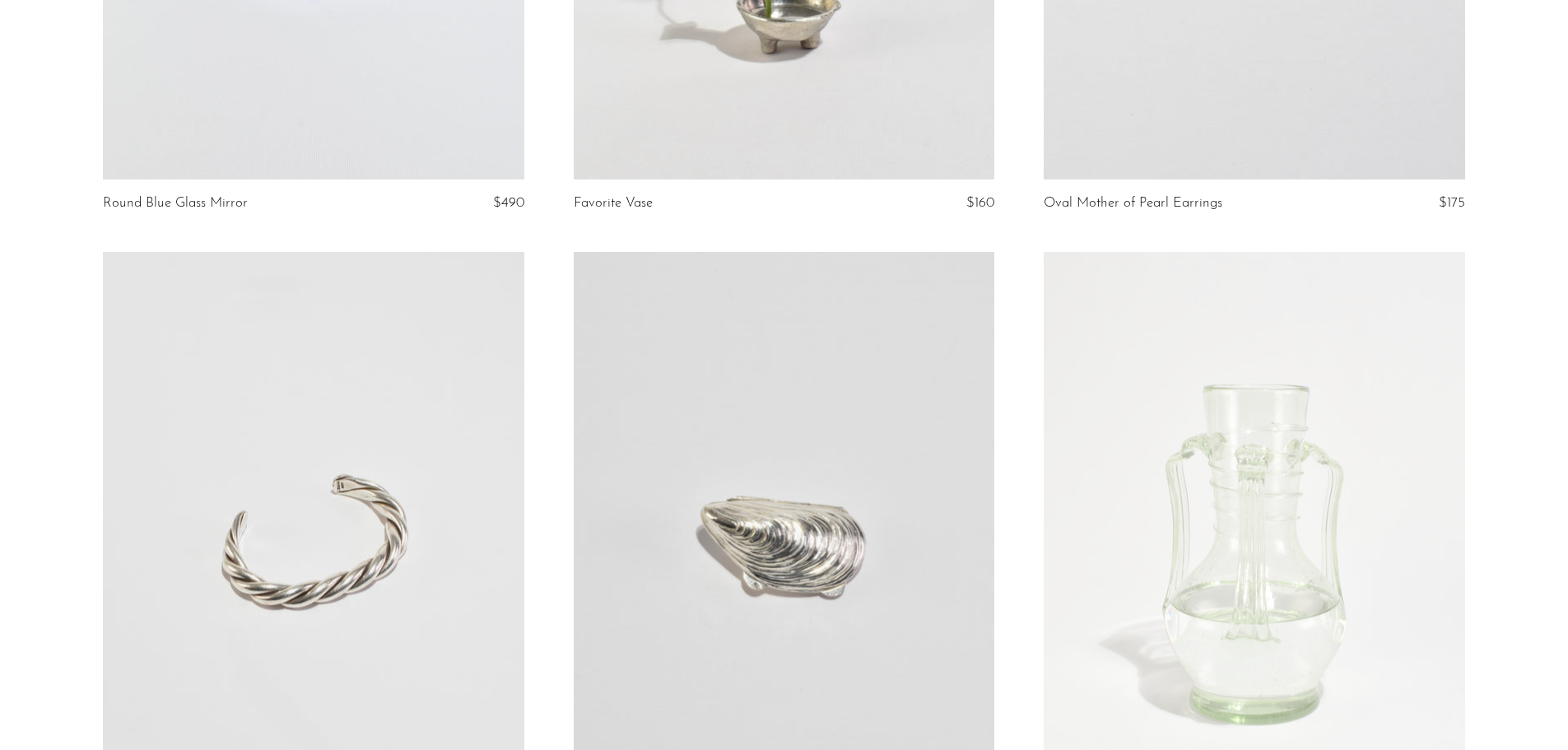
click at [830, 555] on link at bounding box center [784, 547] width 421 height 590
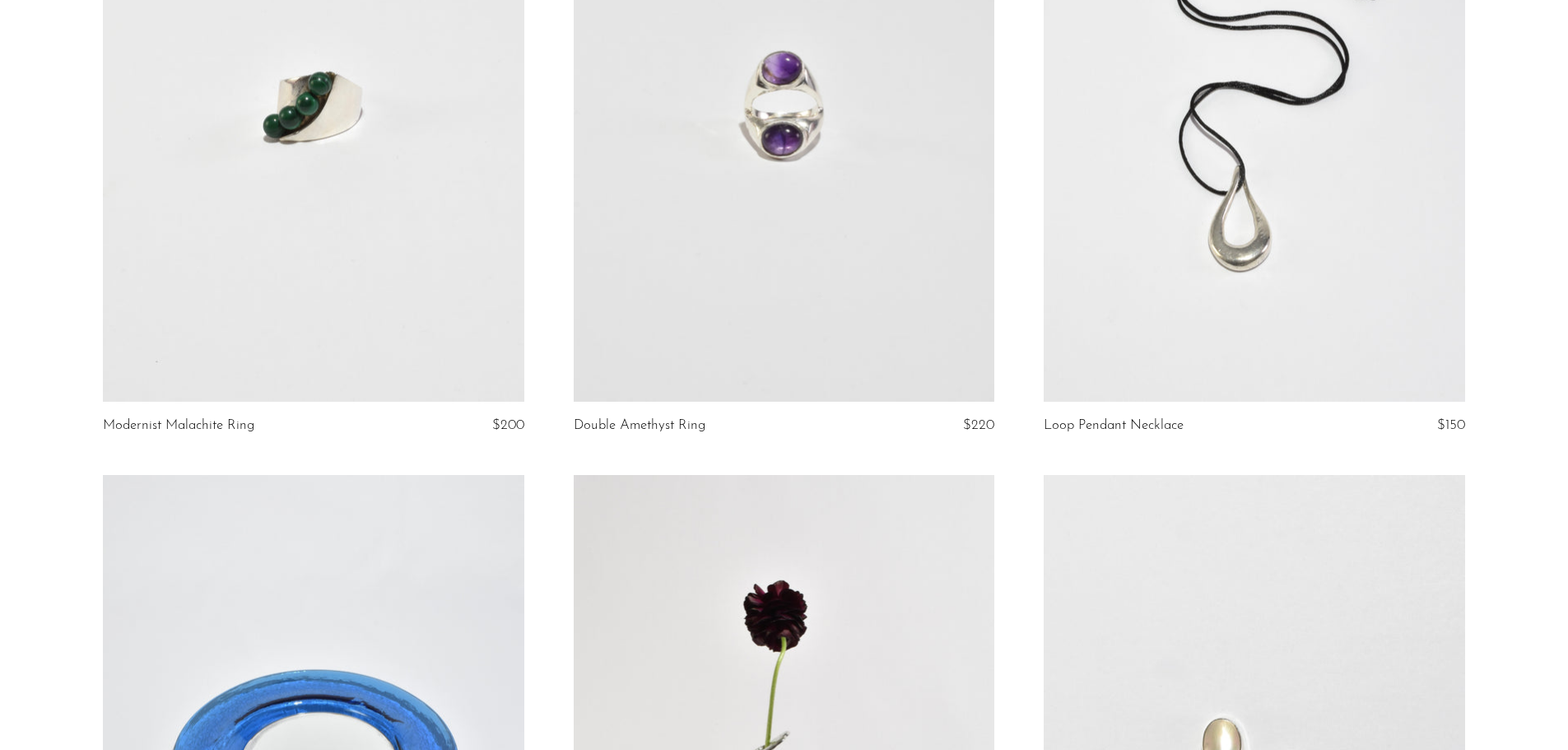
scroll to position [2121, 0]
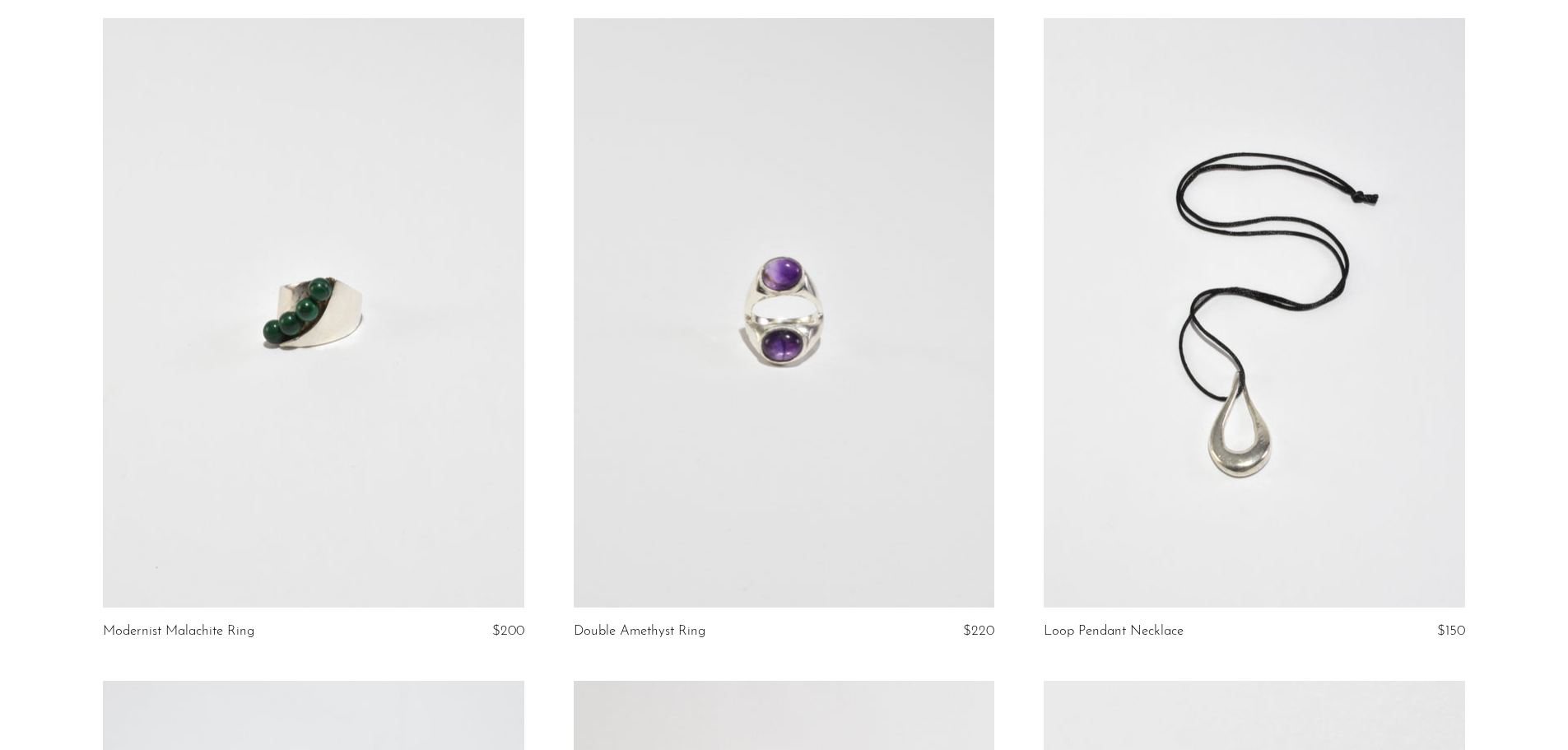
click at [326, 400] on link at bounding box center [313, 313] width 421 height 590
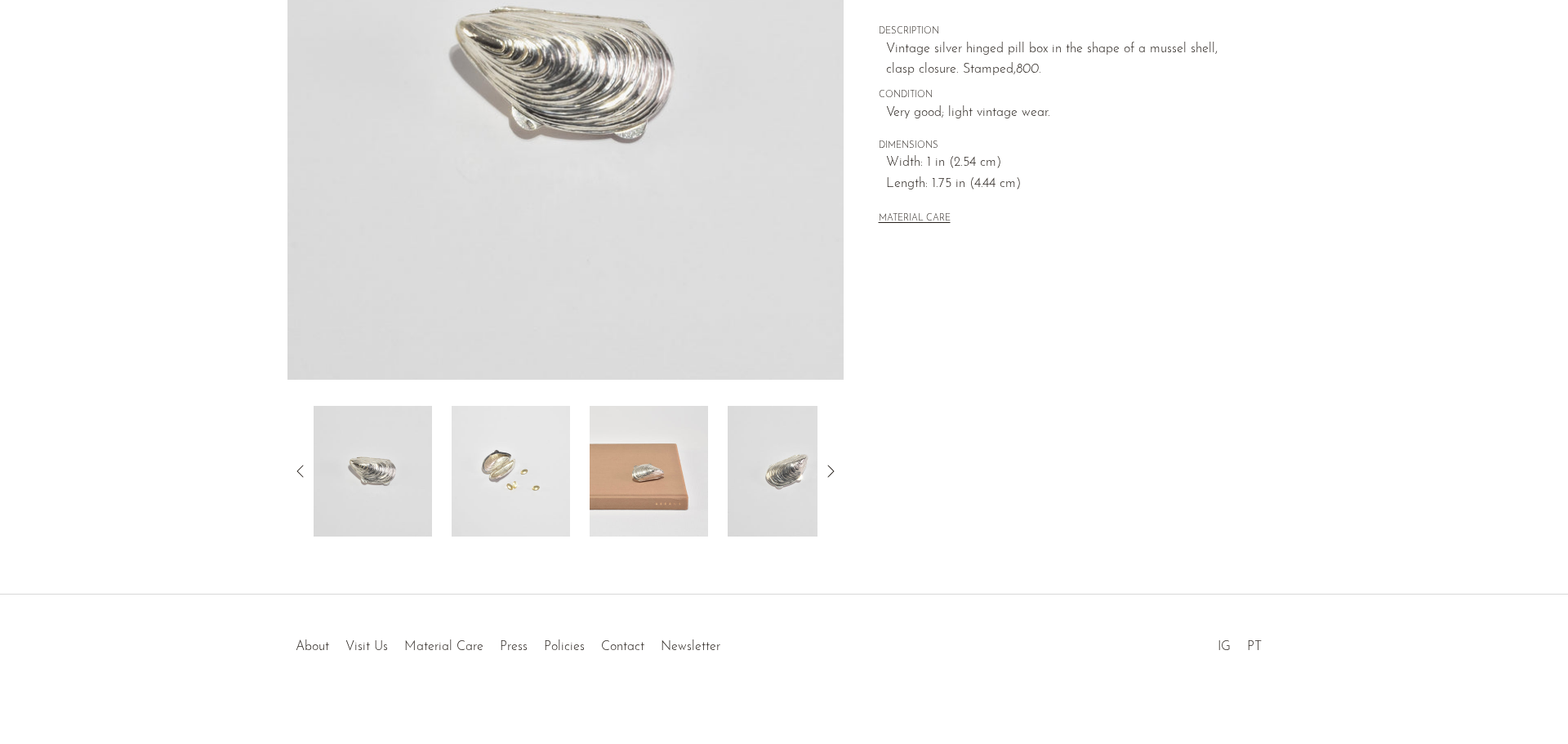
scroll to position [320, 0]
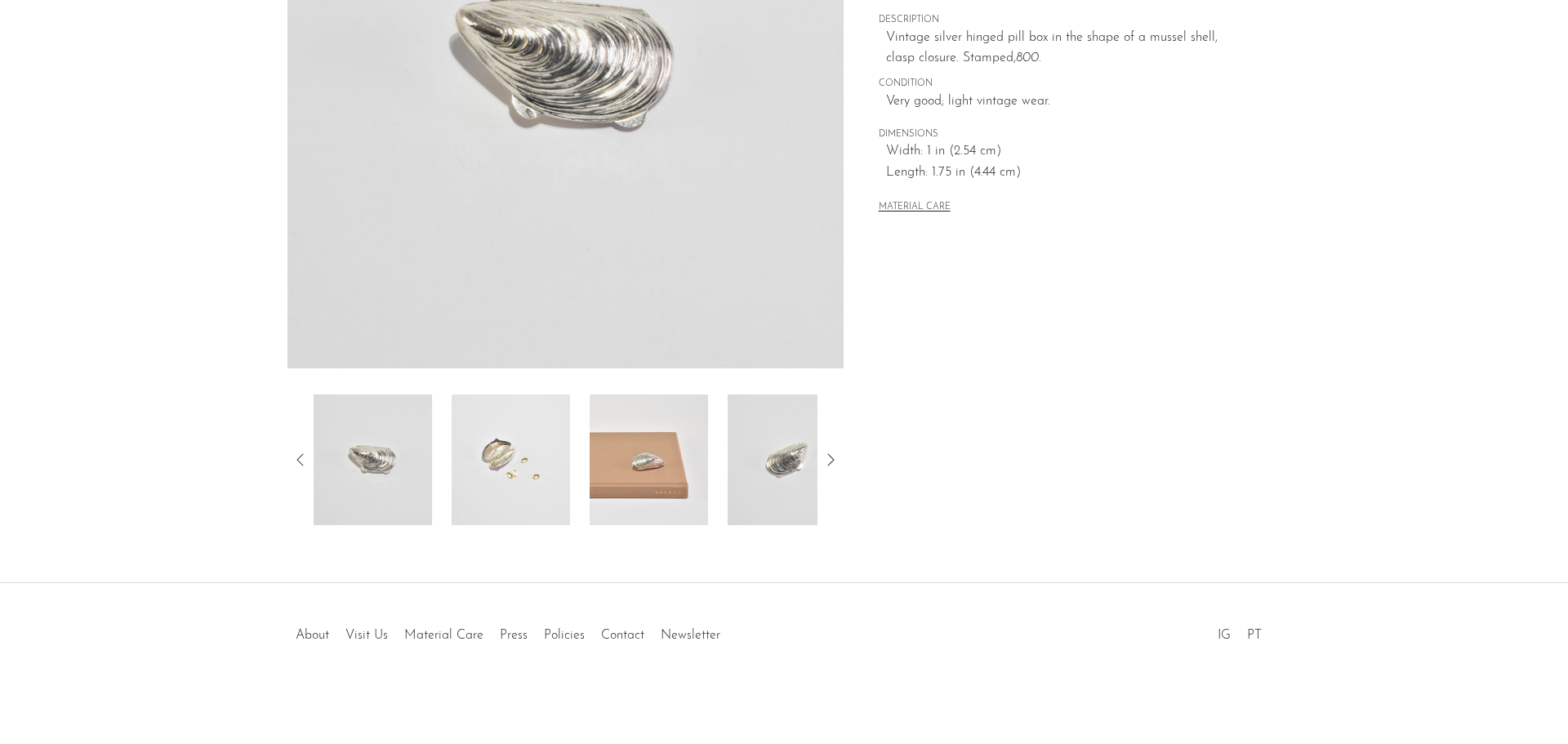
click at [655, 474] on img at bounding box center [649, 460] width 119 height 131
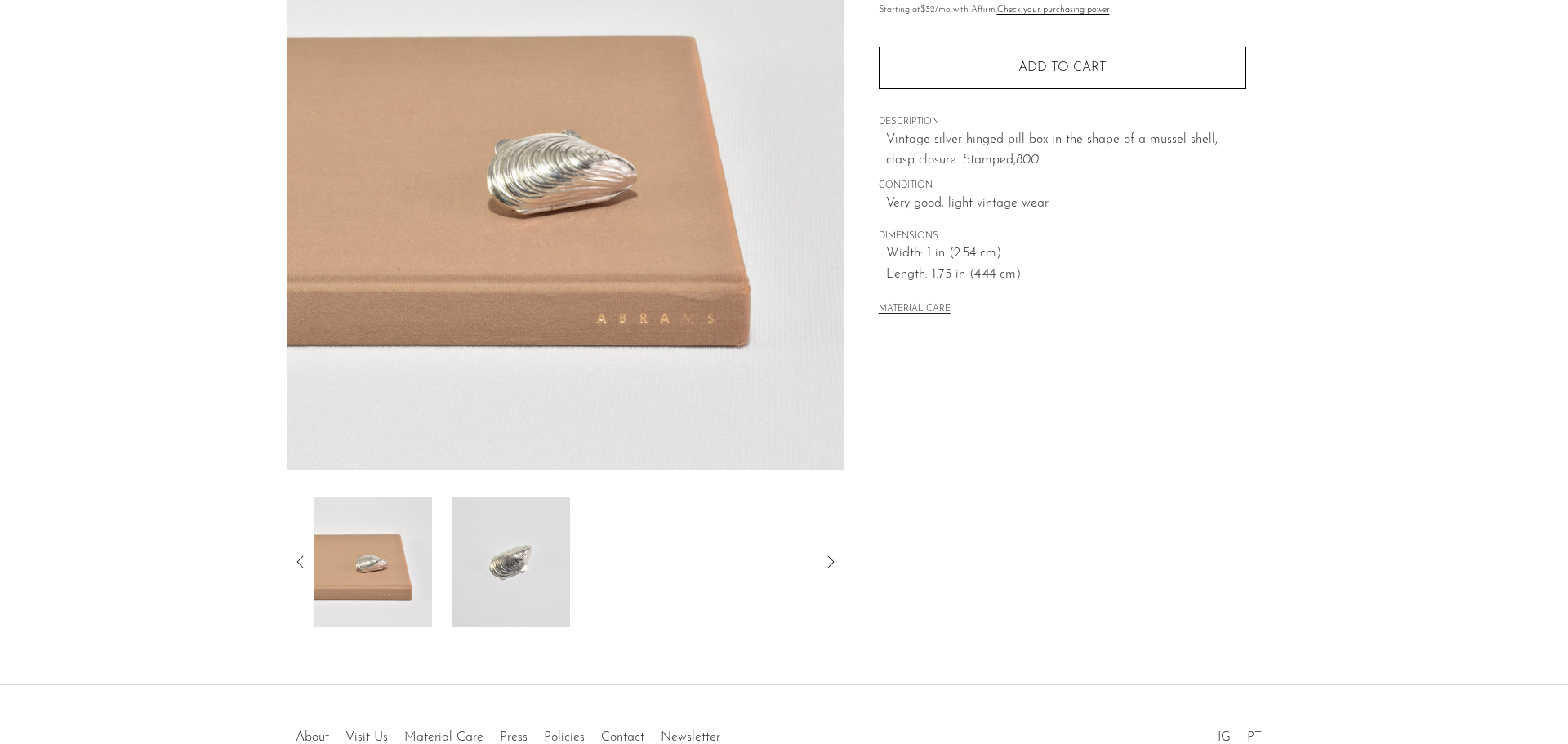
scroll to position [238, 0]
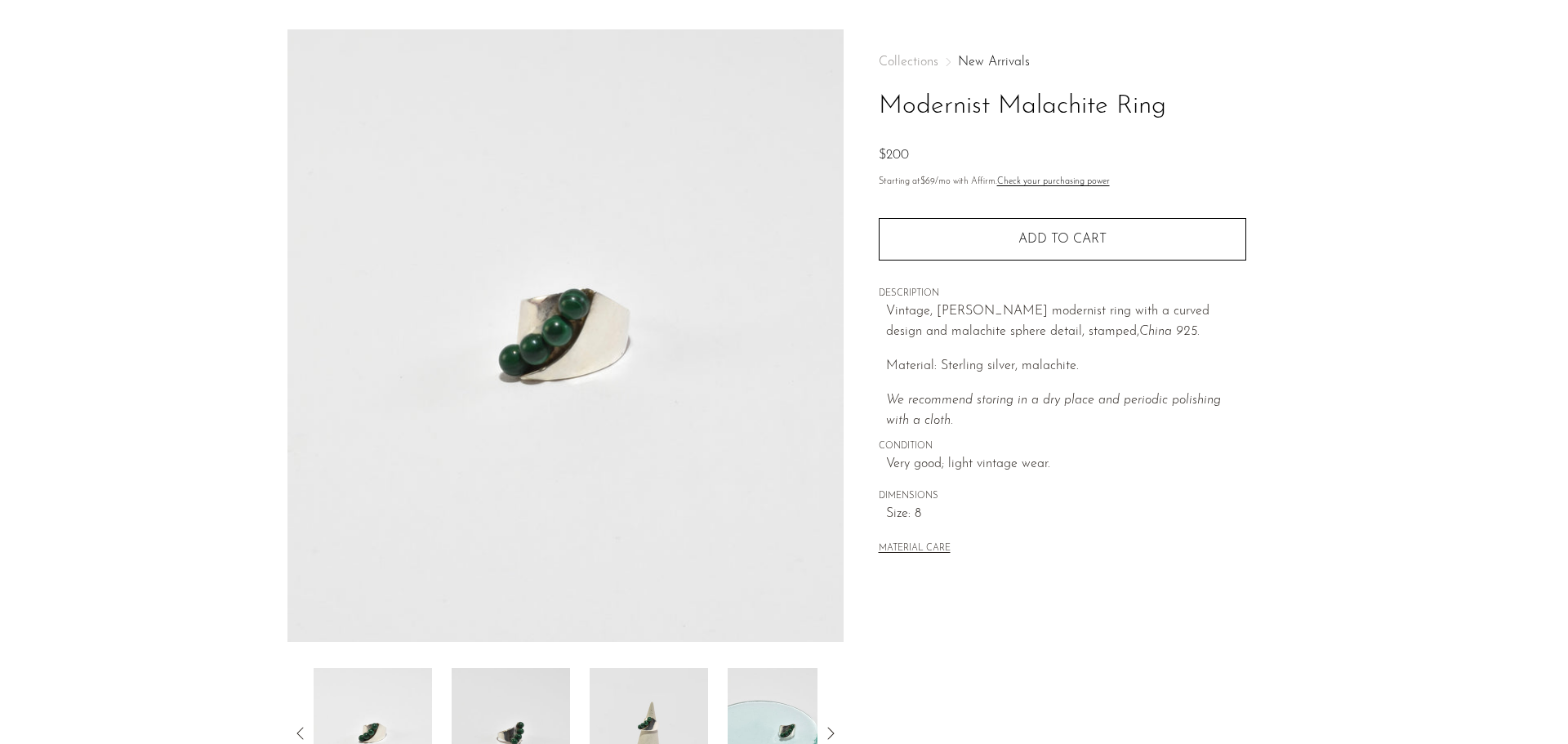
scroll to position [82, 0]
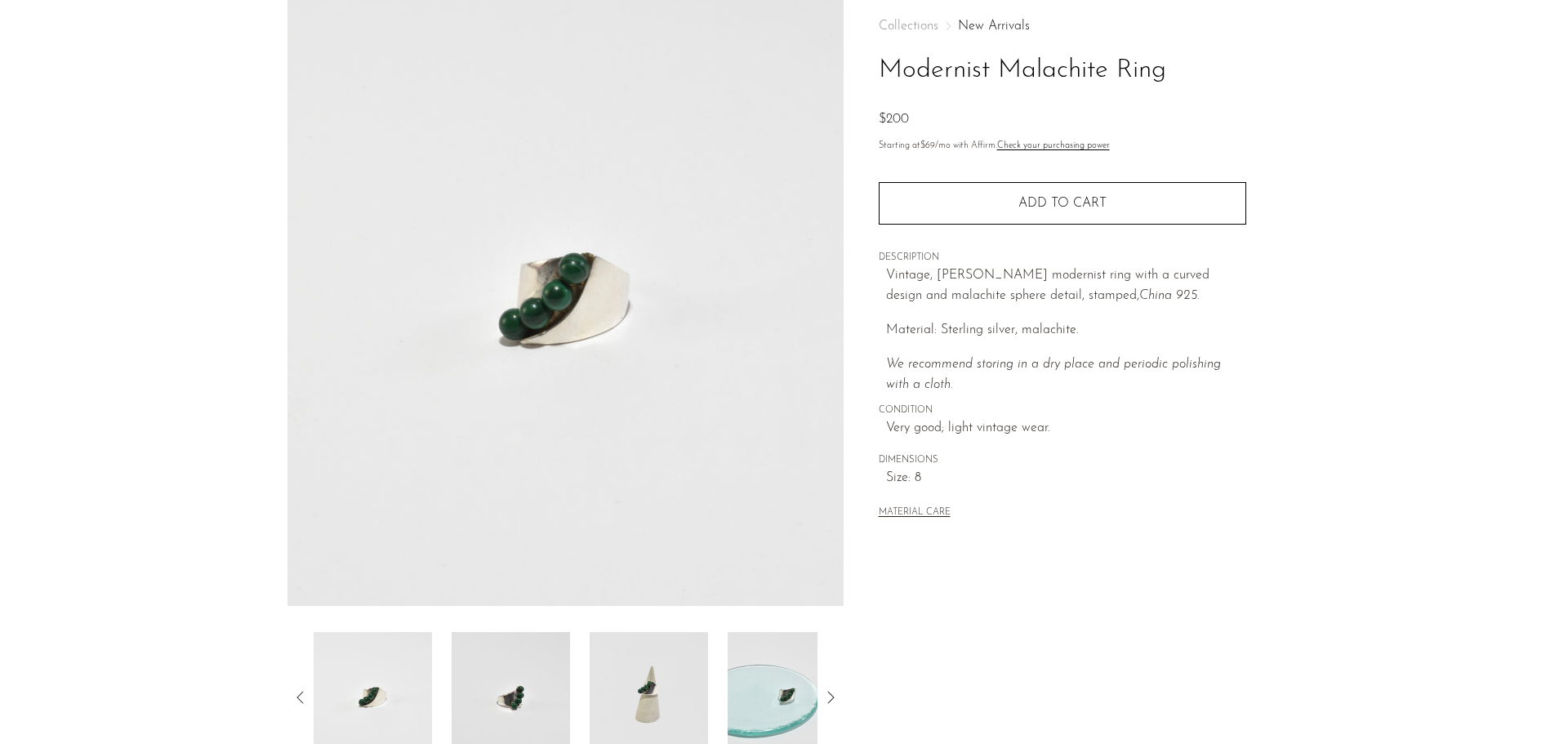
click at [654, 714] on img at bounding box center [649, 698] width 119 height 131
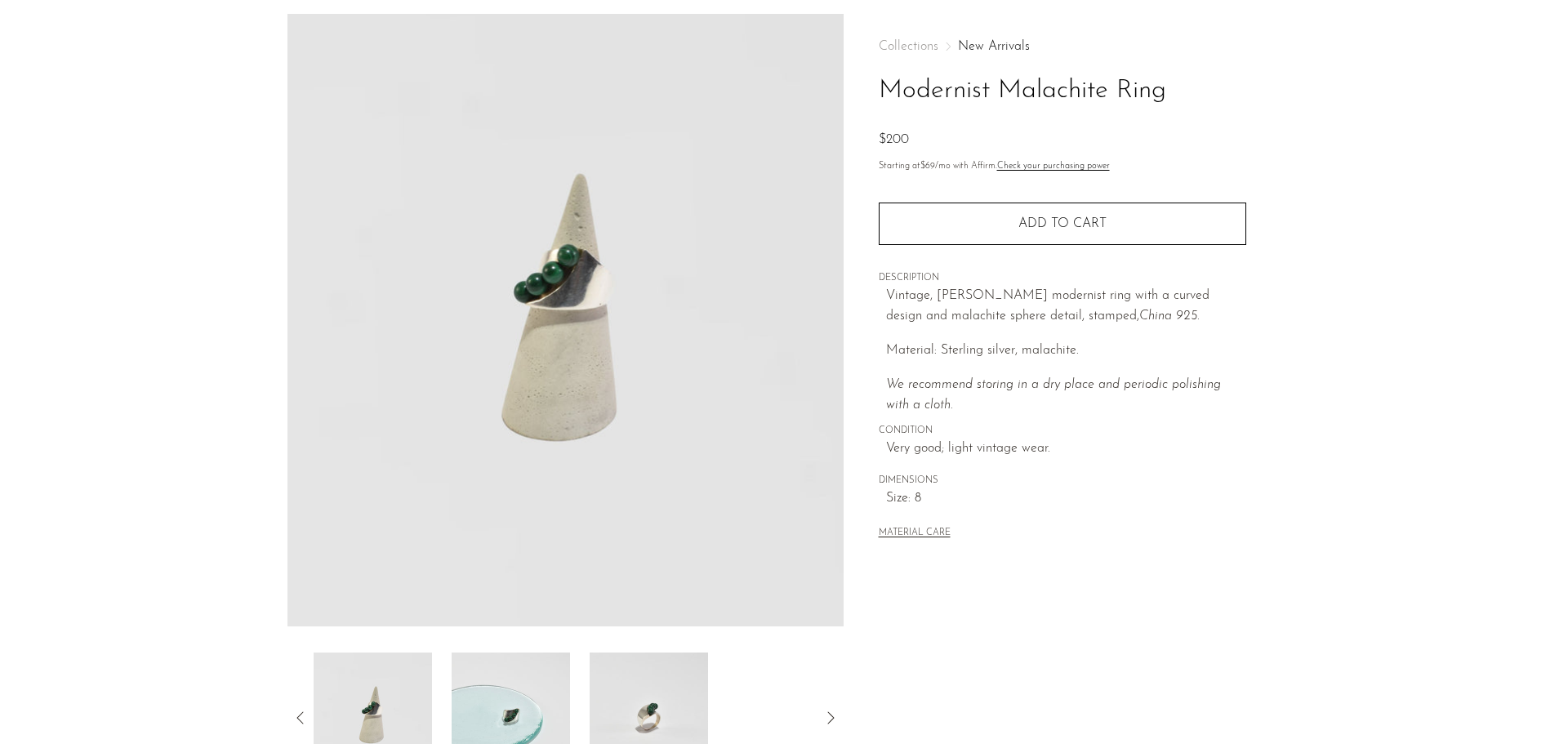
scroll to position [0, 0]
